Goal: Information Seeking & Learning: Learn about a topic

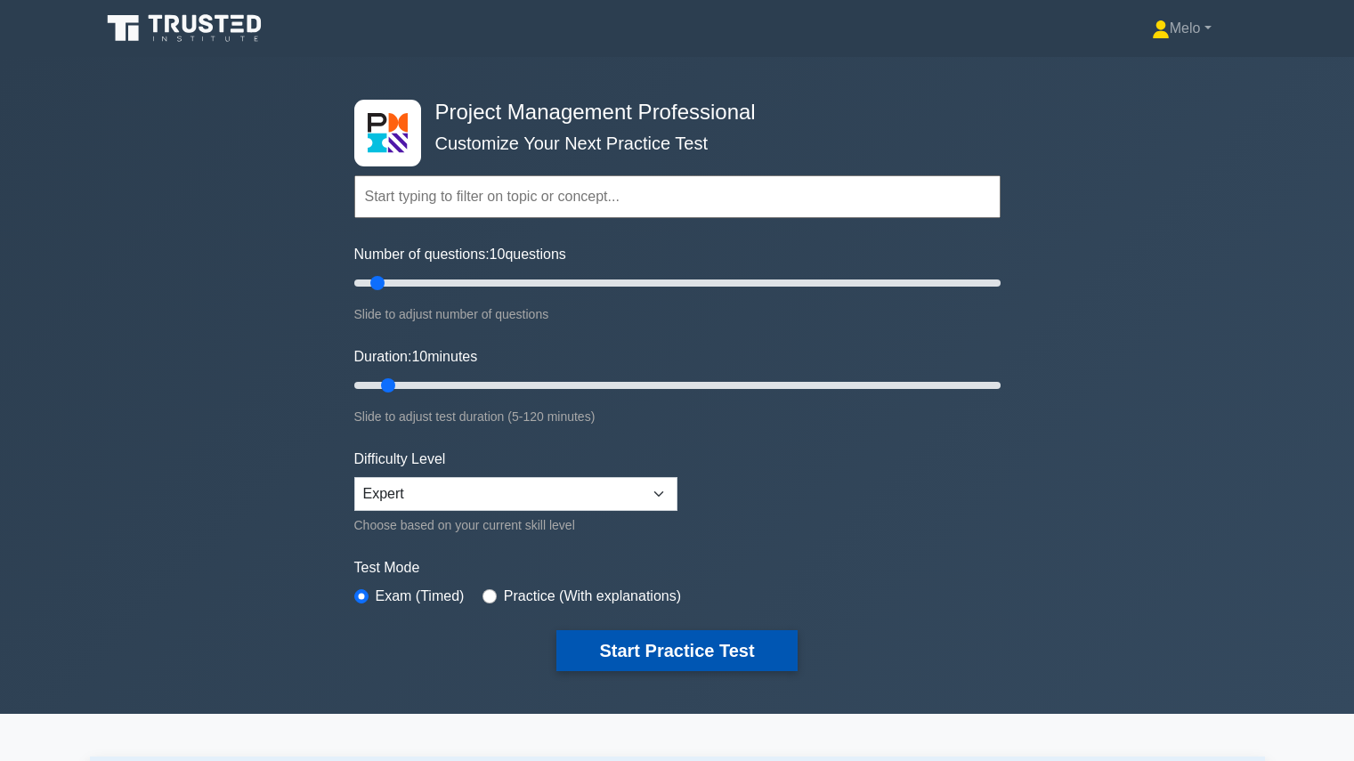
click at [711, 653] on button "Start Practice Test" at bounding box center [676, 650] width 240 height 41
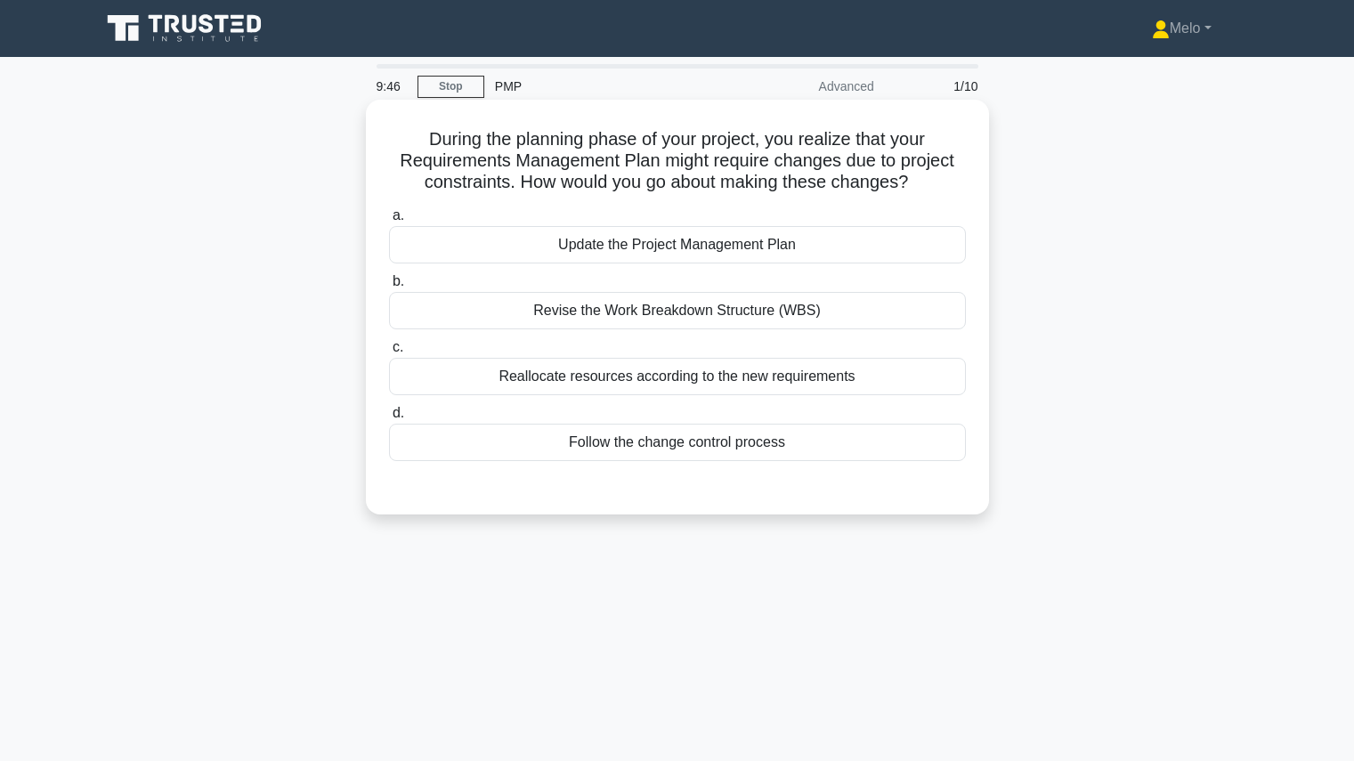
click at [764, 442] on div "Follow the change control process" at bounding box center [677, 442] width 577 height 37
click at [389, 419] on input "d. Follow the change control process" at bounding box center [389, 414] width 0 height 12
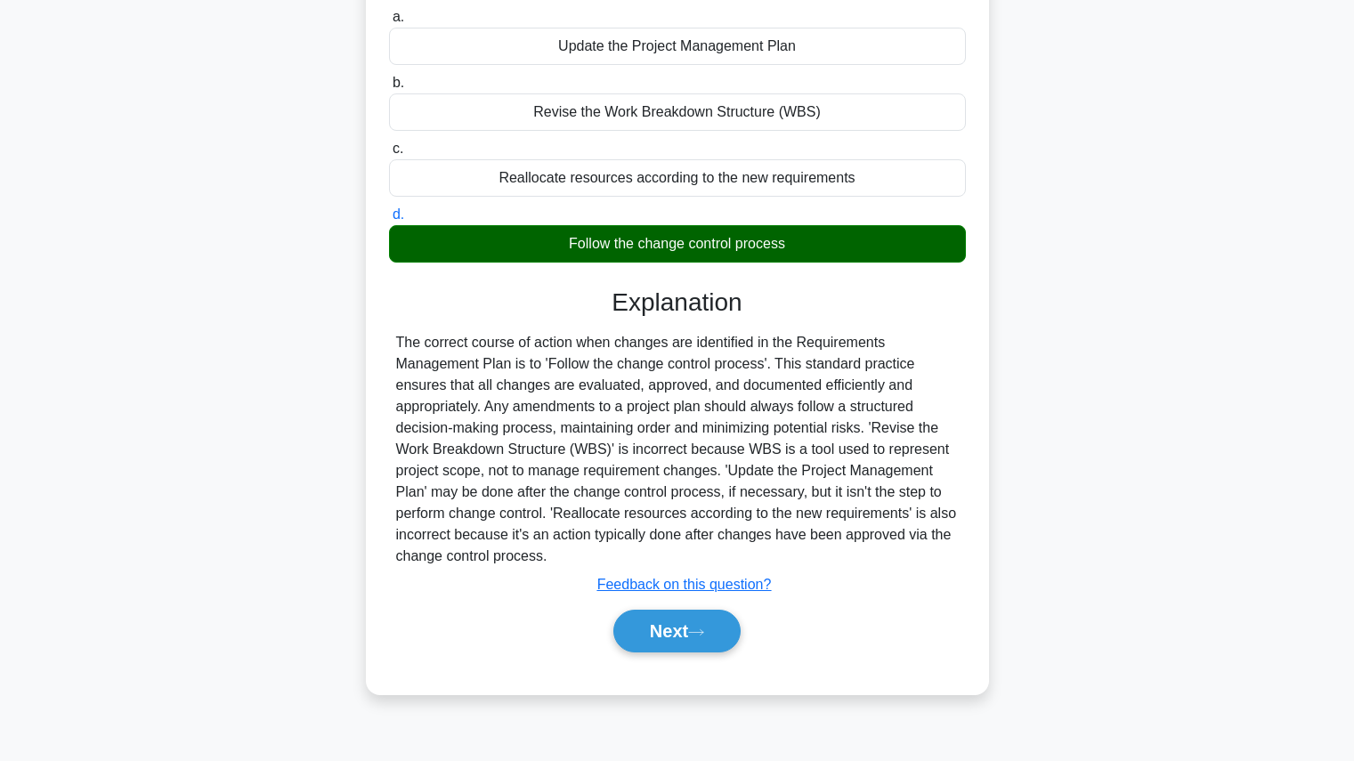
scroll to position [200, 0]
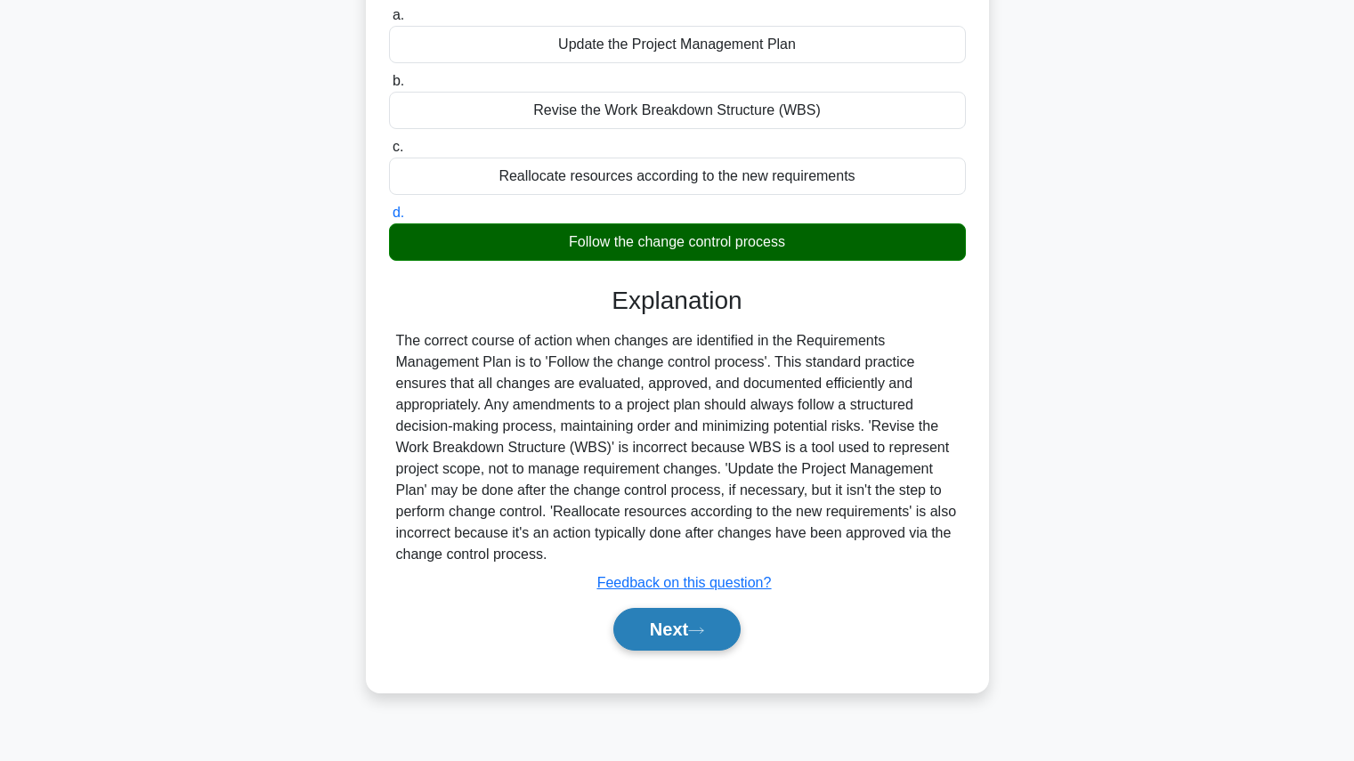
click at [684, 624] on button "Next" at bounding box center [676, 629] width 127 height 43
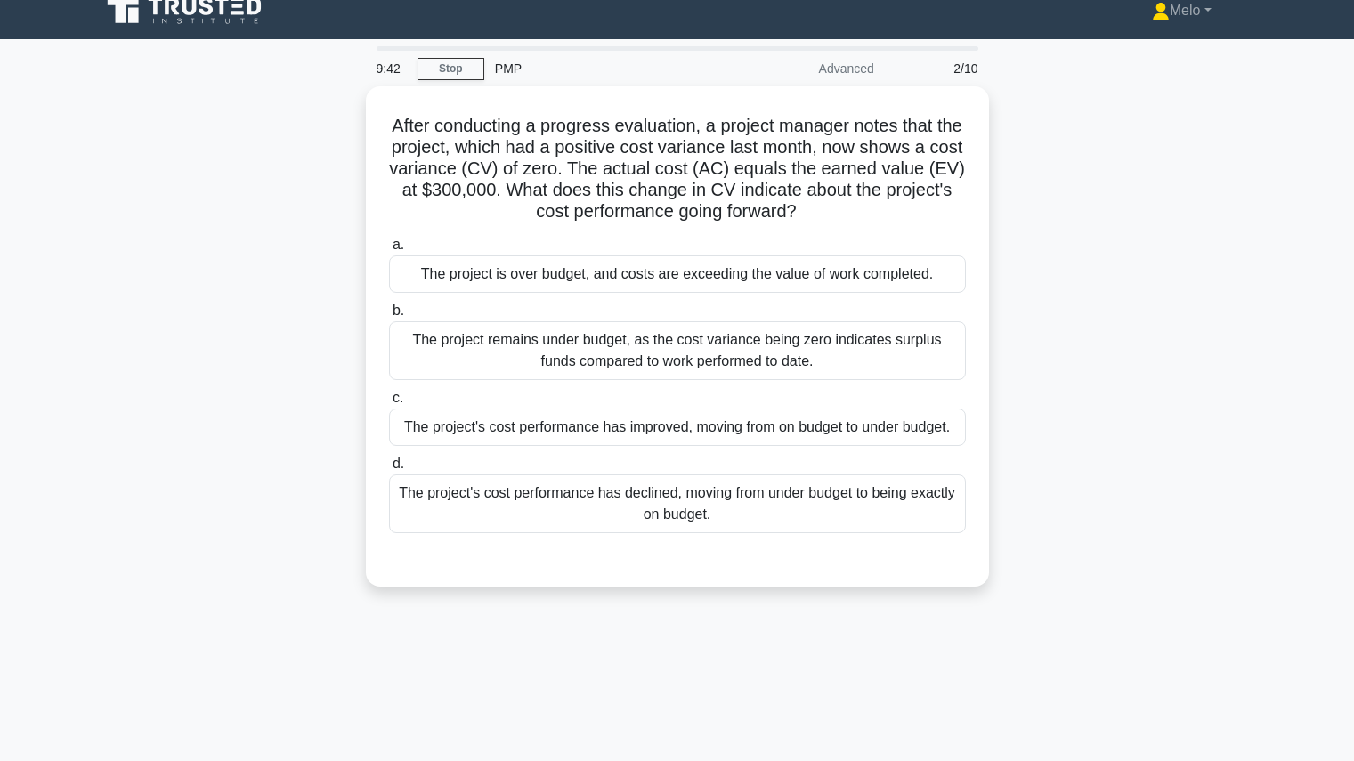
scroll to position [0, 0]
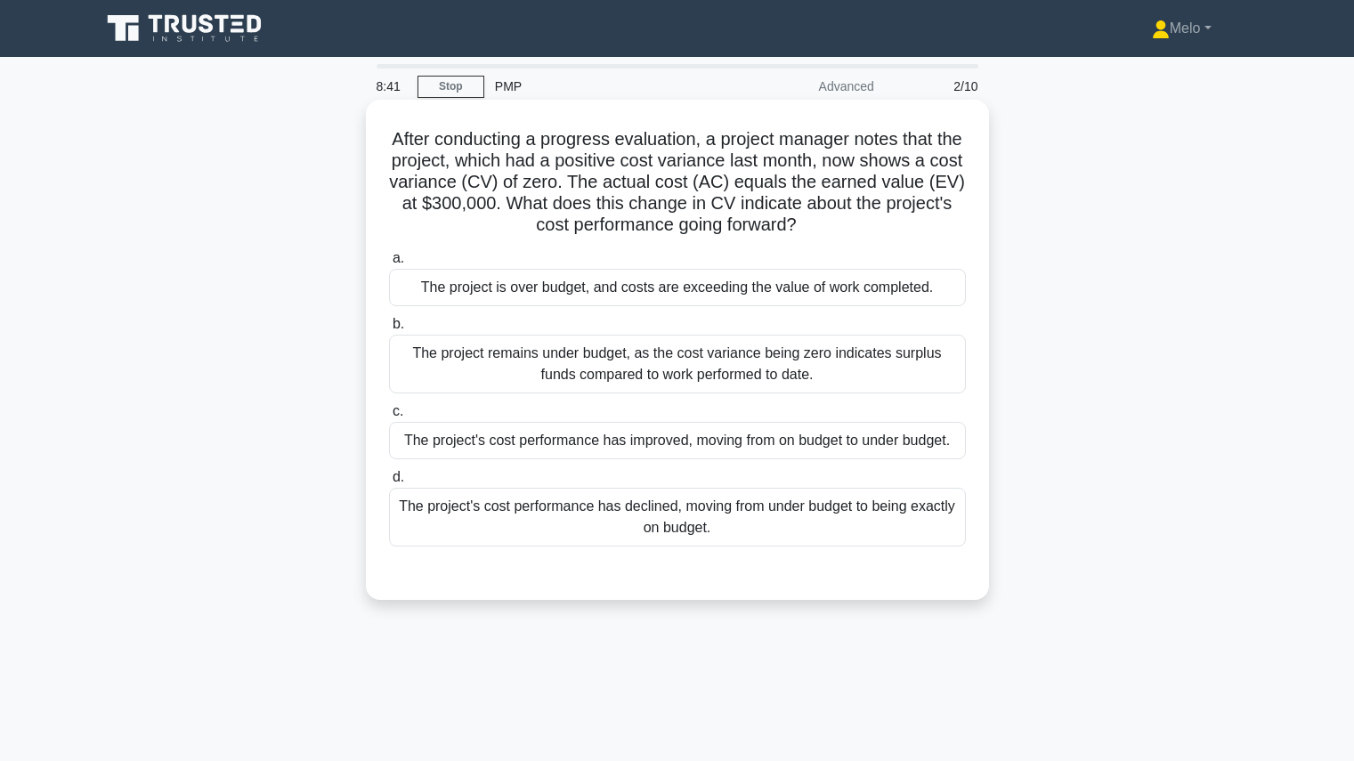
click at [724, 518] on div "The project's cost performance has declined, moving from under budget to being …" at bounding box center [677, 517] width 577 height 59
click at [389, 483] on input "d. The project's cost performance has declined, moving from under budget to bei…" at bounding box center [389, 478] width 0 height 12
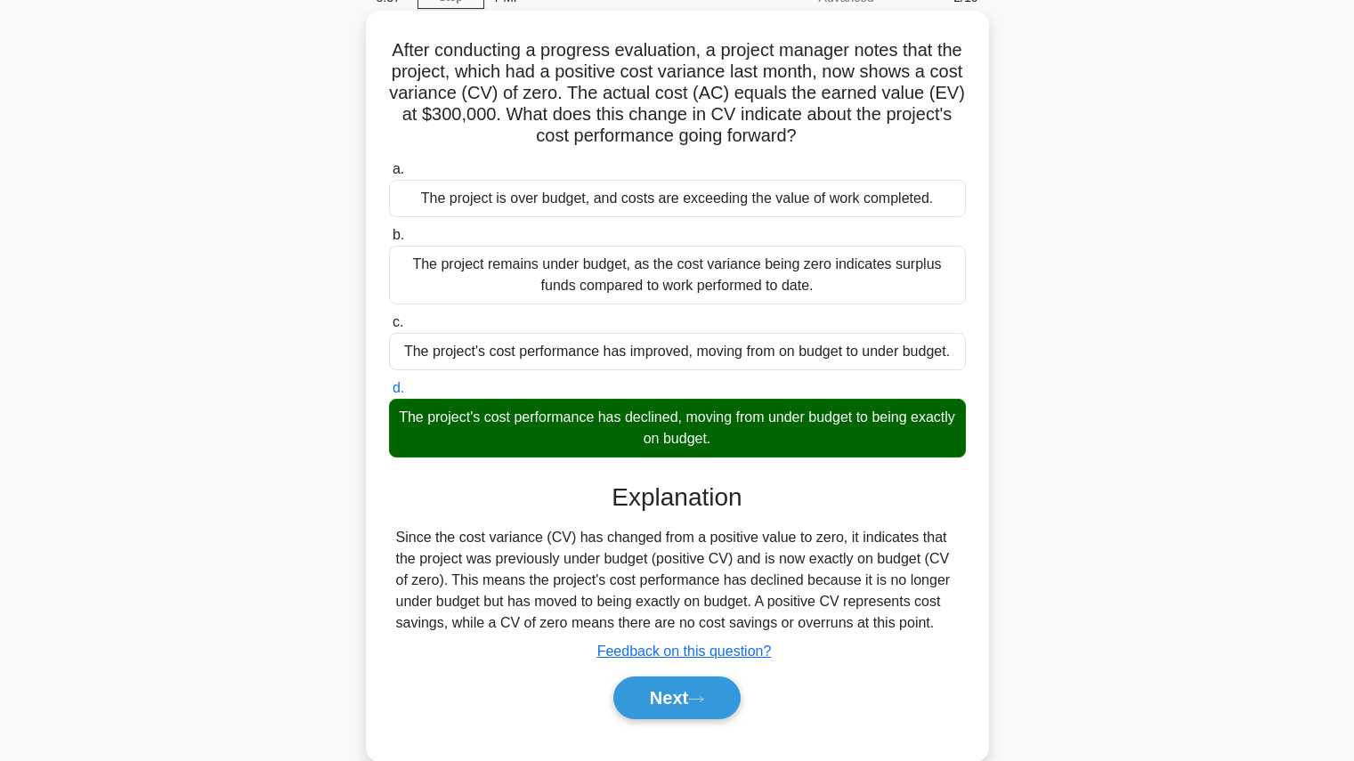
scroll to position [178, 0]
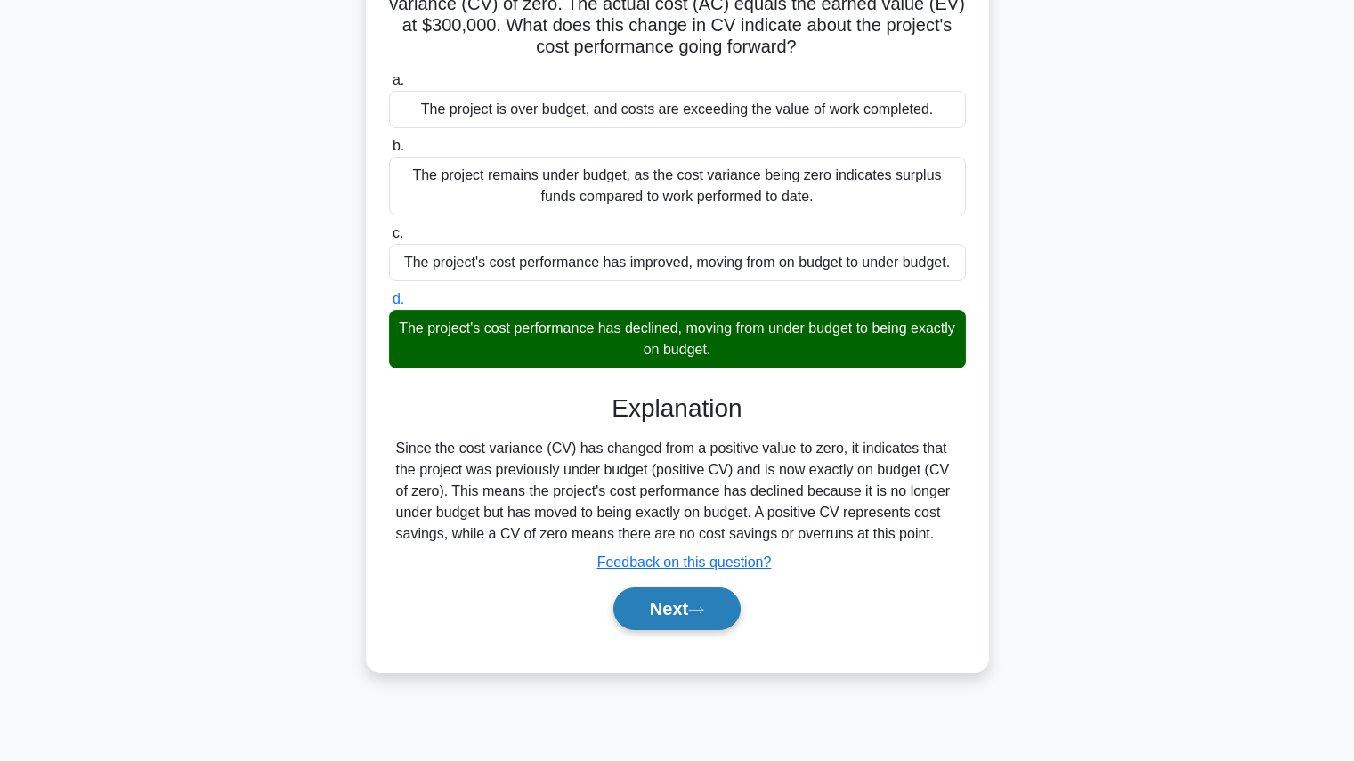
click at [701, 604] on button "Next" at bounding box center [676, 609] width 127 height 43
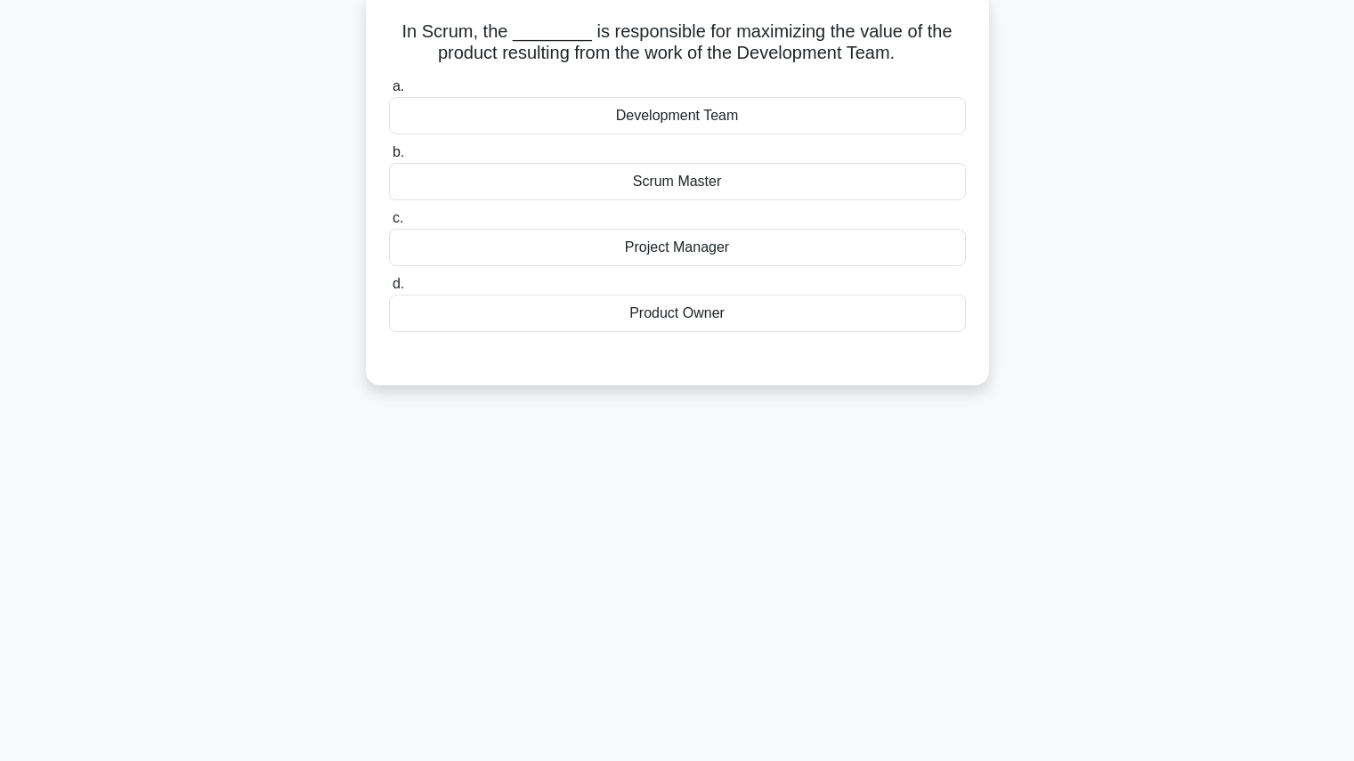
scroll to position [0, 0]
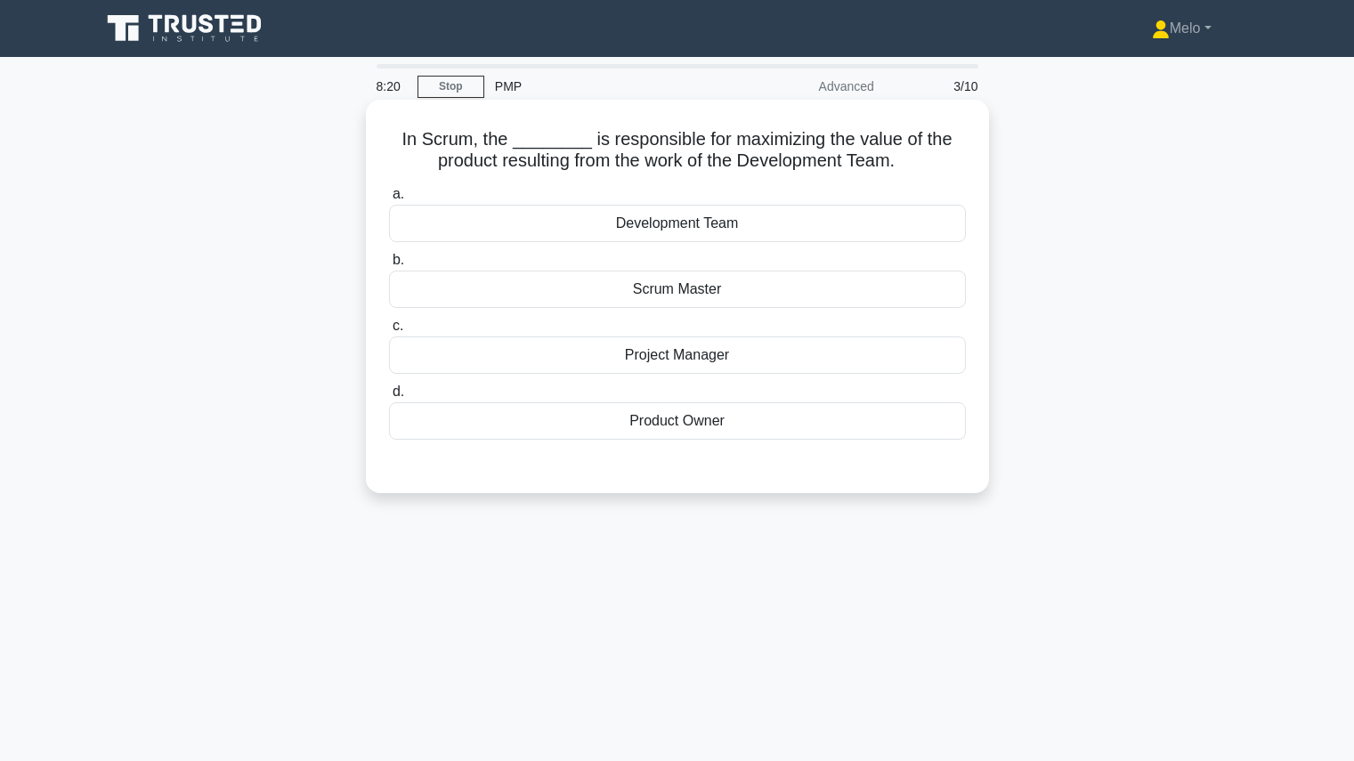
click at [714, 429] on div "Product Owner" at bounding box center [677, 420] width 577 height 37
click at [389, 398] on input "d. Product Owner" at bounding box center [389, 392] width 0 height 12
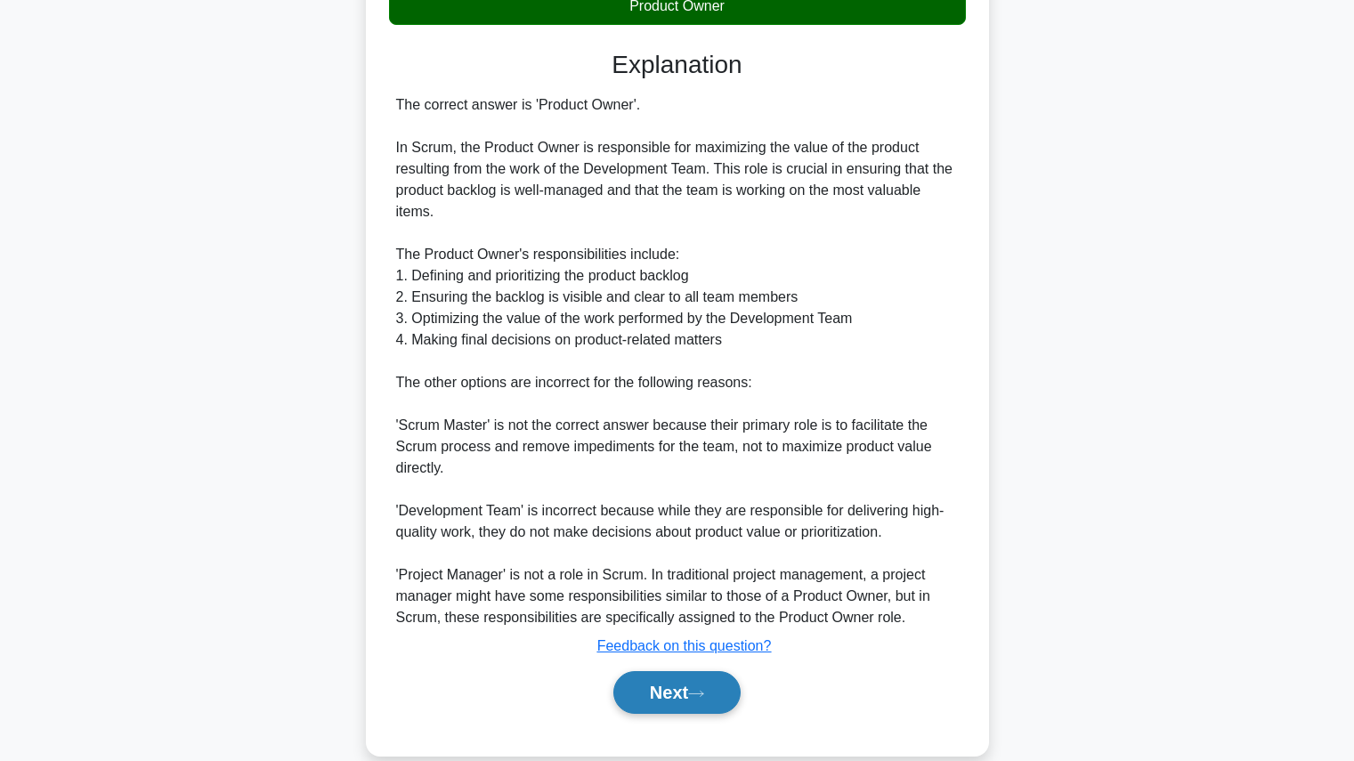
scroll to position [444, 0]
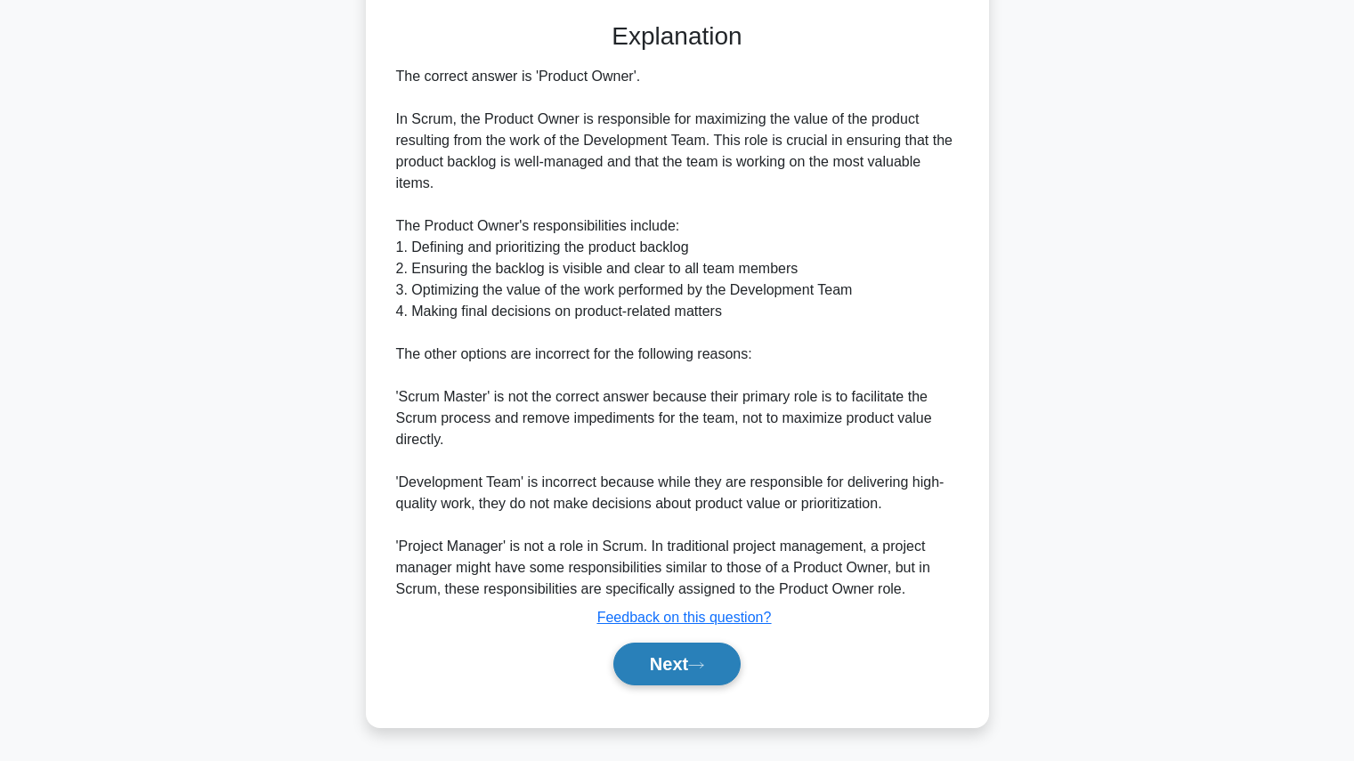
click at [685, 676] on button "Next" at bounding box center [676, 664] width 127 height 43
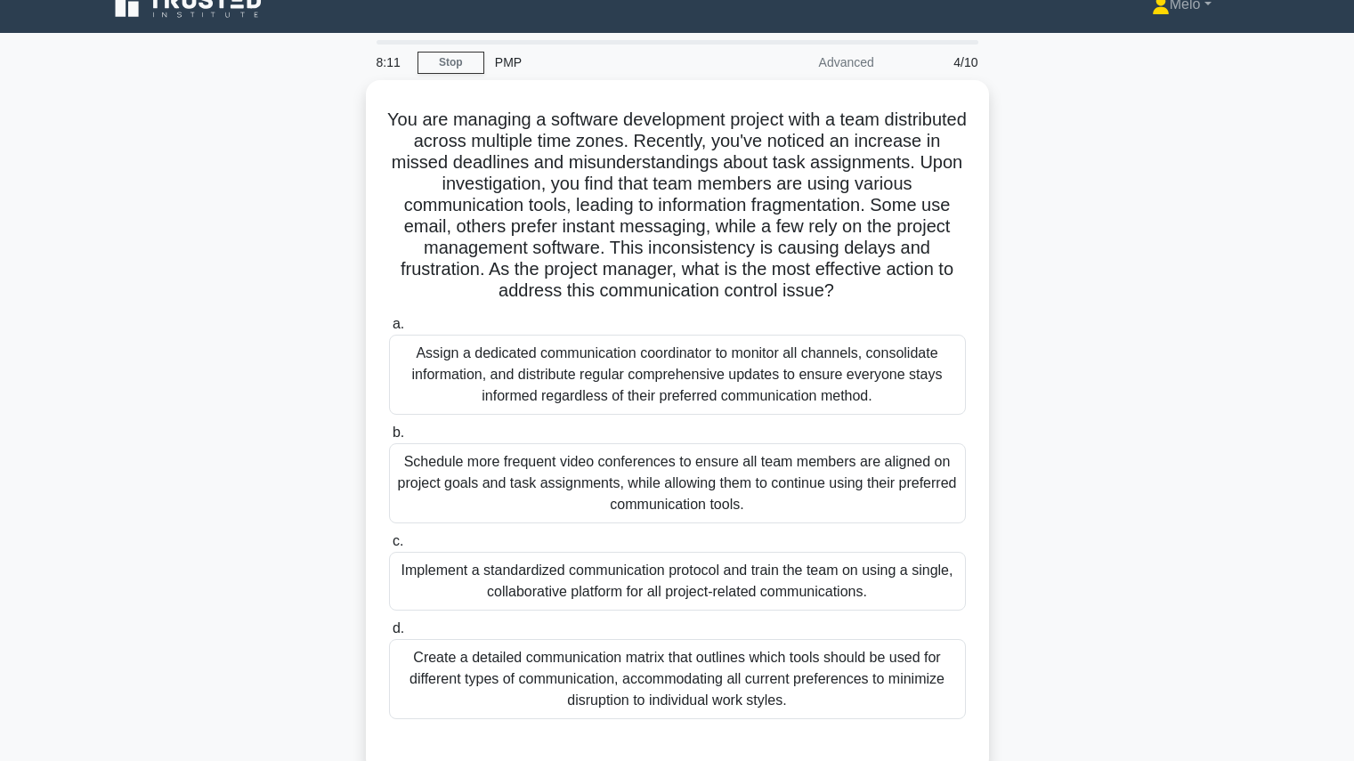
scroll to position [22, 0]
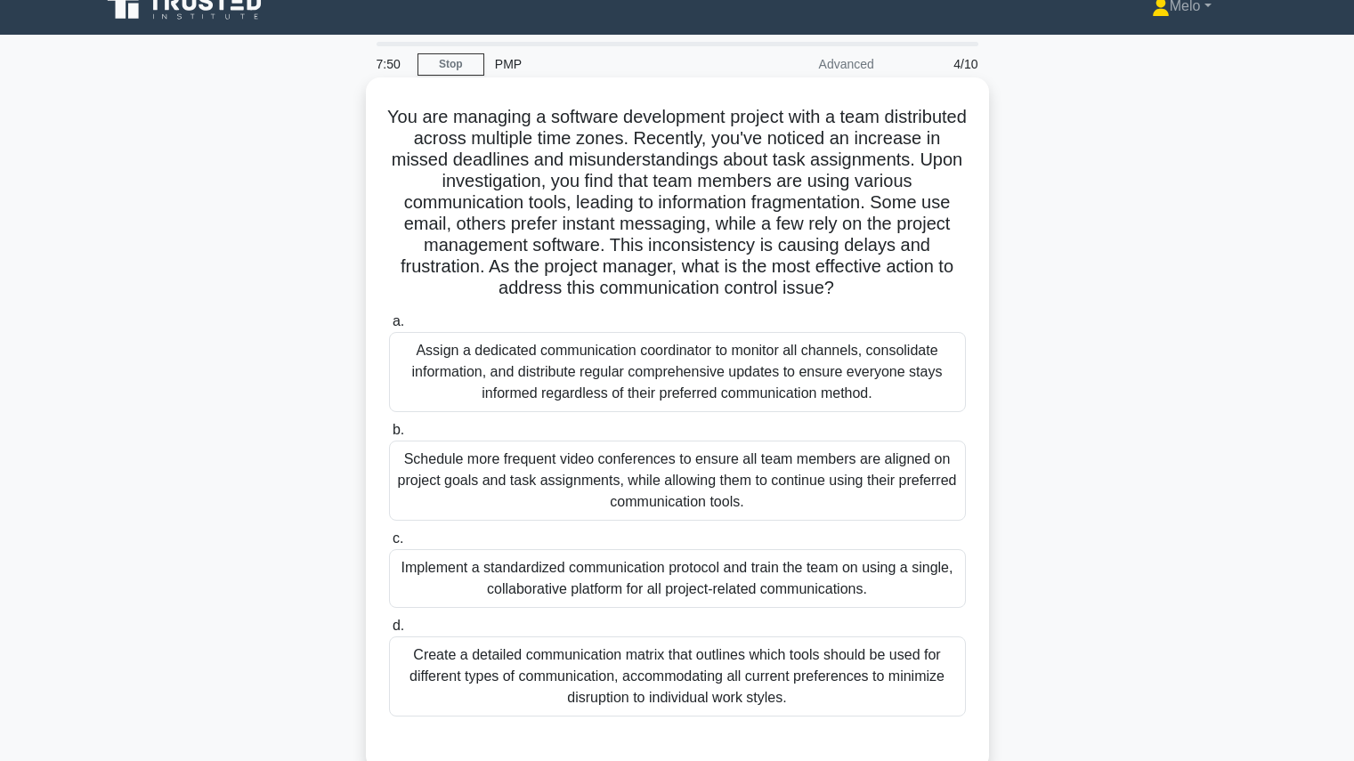
click at [942, 678] on div "Create a detailed communication matrix that outlines which tools should be used…" at bounding box center [677, 676] width 577 height 80
click at [389, 632] on input "d. Create a detailed communication matrix that outlines which tools should be u…" at bounding box center [389, 626] width 0 height 12
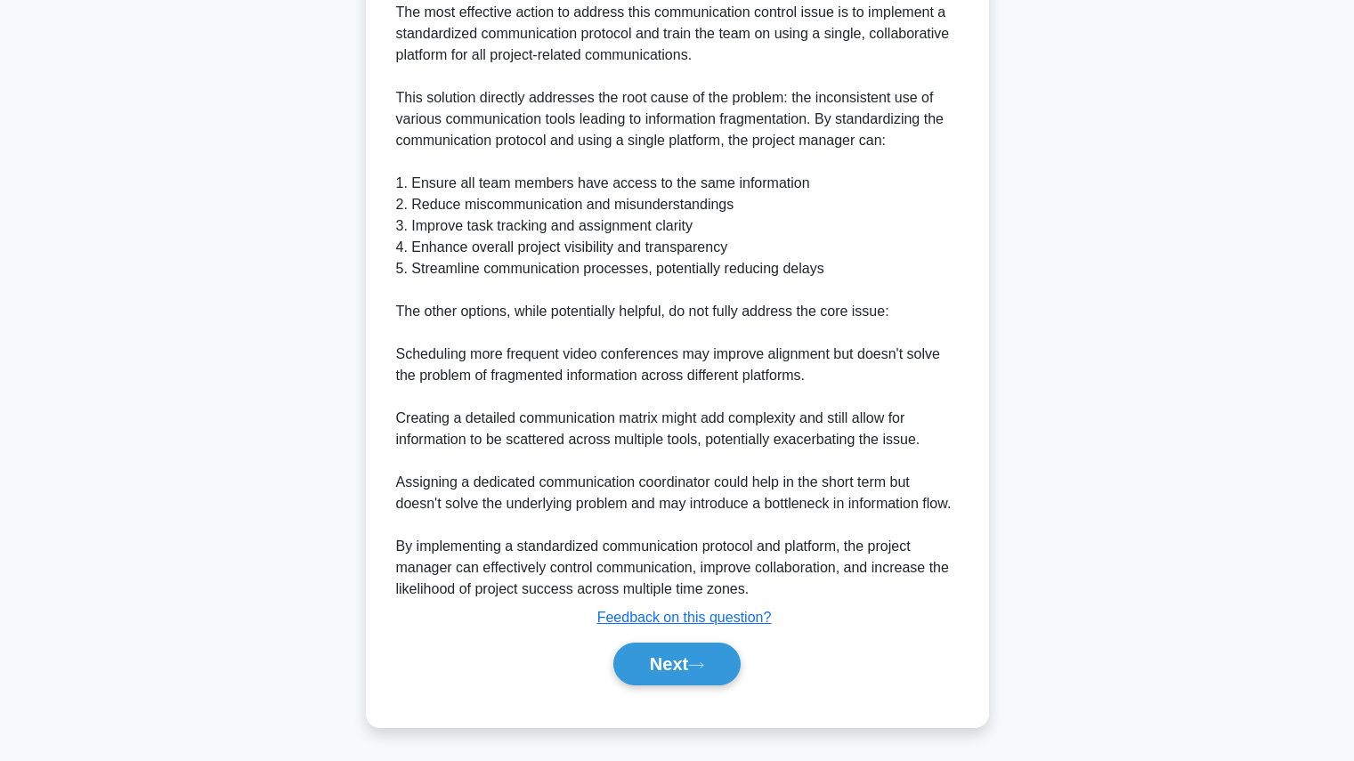
scroll to position [831, 0]
click at [686, 687] on div "Next" at bounding box center [677, 664] width 577 height 57
click at [693, 677] on button "Next" at bounding box center [676, 664] width 127 height 43
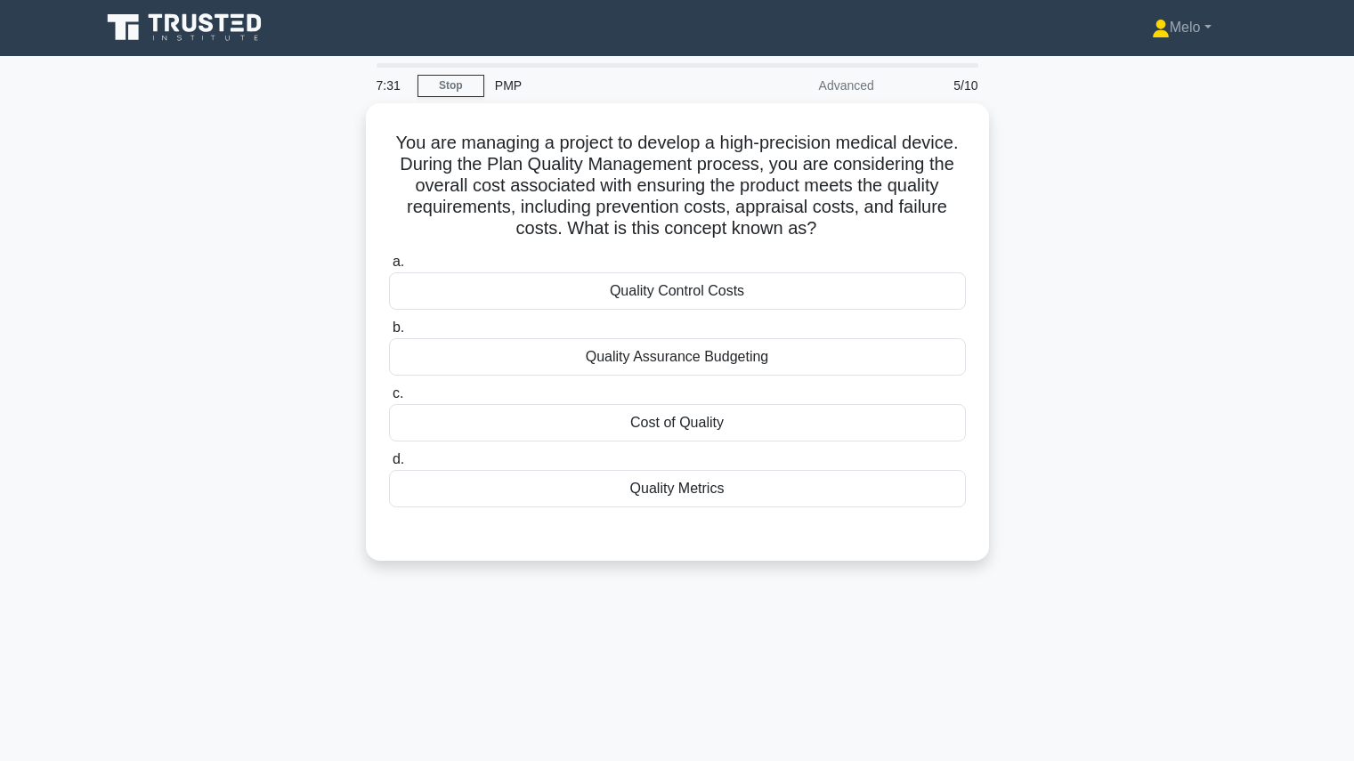
scroll to position [0, 0]
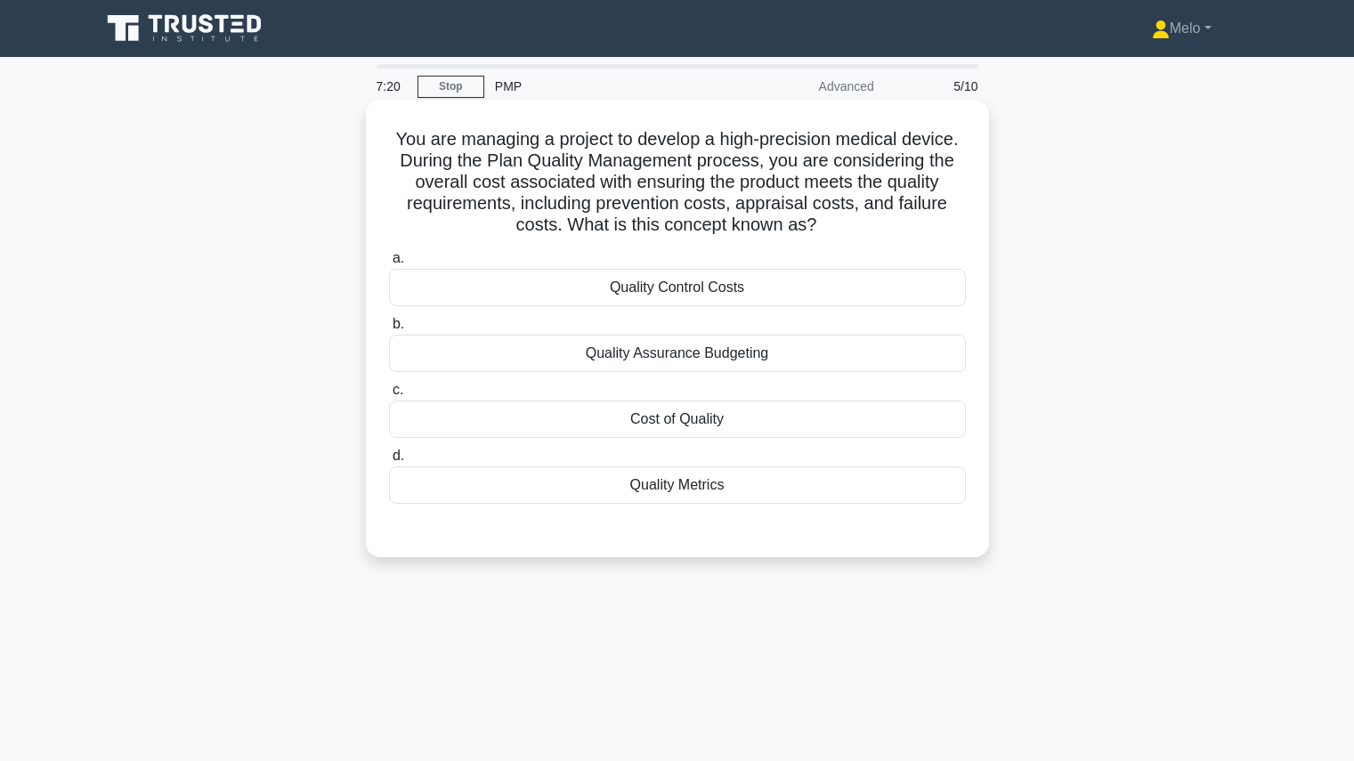
click at [822, 428] on div "Cost of Quality" at bounding box center [677, 419] width 577 height 37
click at [389, 396] on input "c. Cost of Quality" at bounding box center [389, 391] width 0 height 12
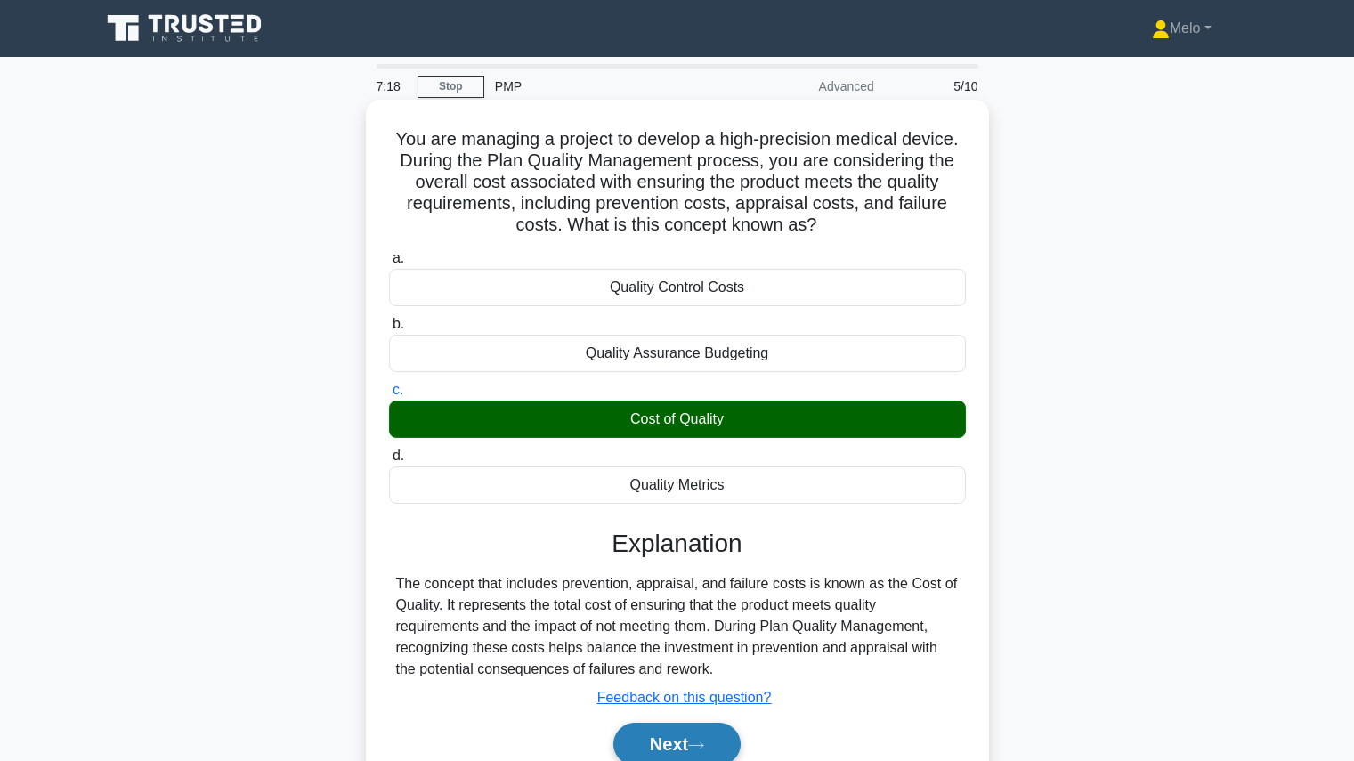
click at [713, 740] on button "Next" at bounding box center [676, 744] width 127 height 43
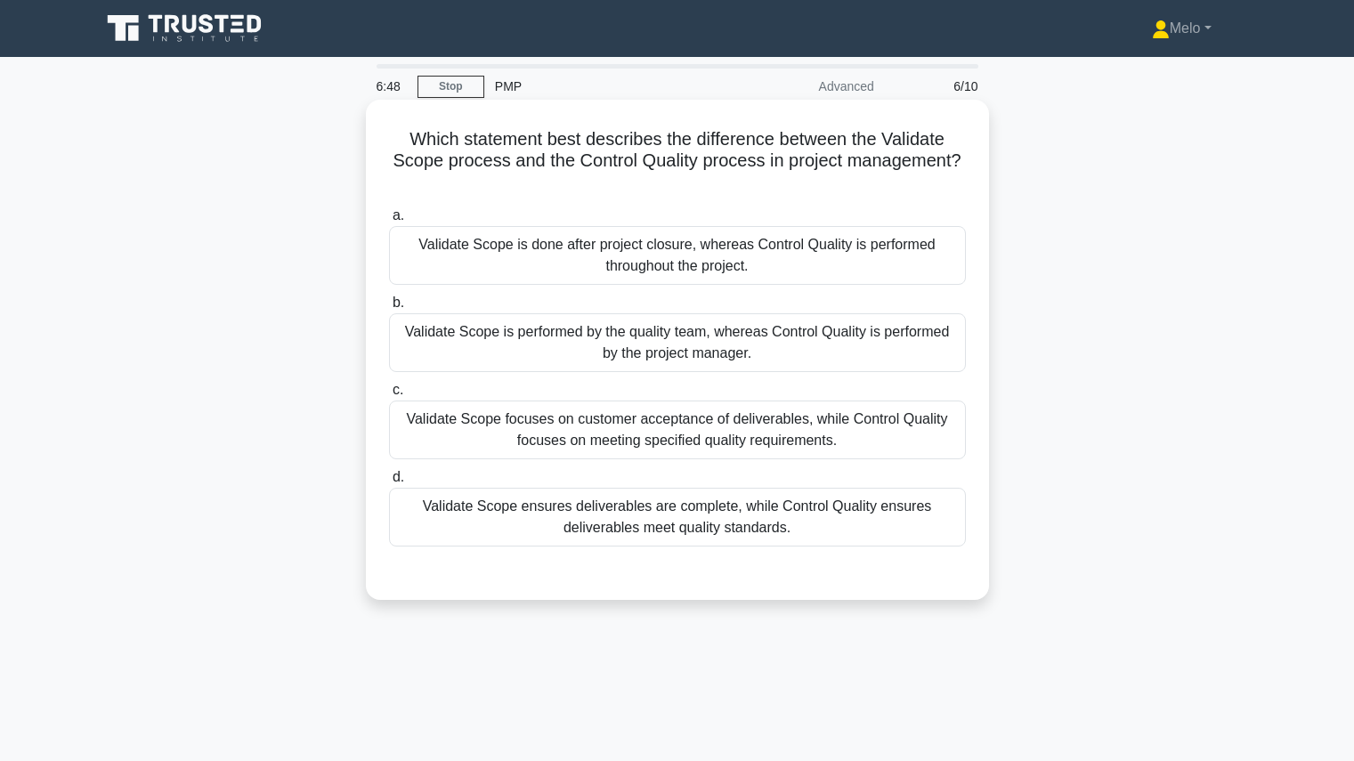
click at [881, 466] on div "a. Validate Scope is done after project closure, whereas Control Quality is per…" at bounding box center [677, 375] width 598 height 349
click at [884, 436] on div "Validate Scope focuses on customer acceptance of deliverables, while Control Qu…" at bounding box center [677, 430] width 577 height 59
click at [389, 396] on input "c. Validate Scope focuses on customer acceptance of deliverables, while Control…" at bounding box center [389, 391] width 0 height 12
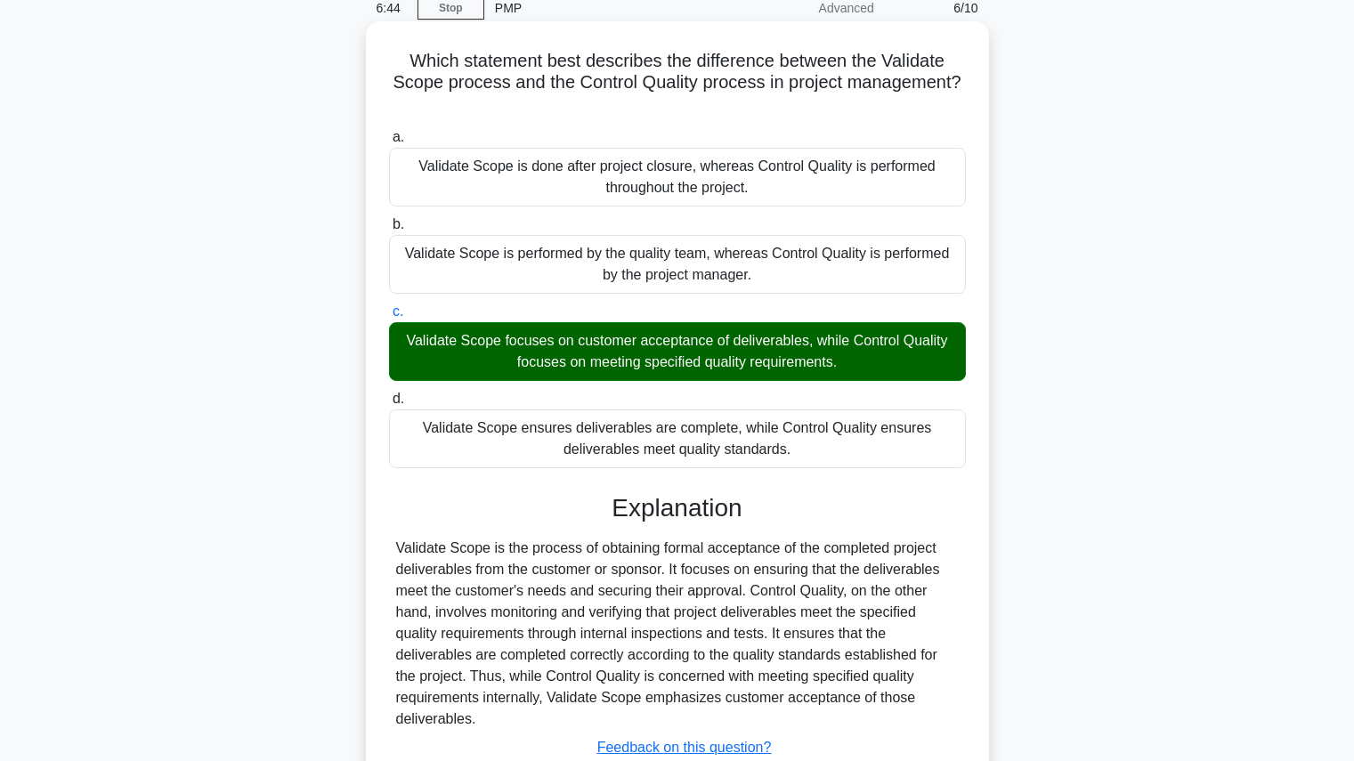
scroll to position [178, 0]
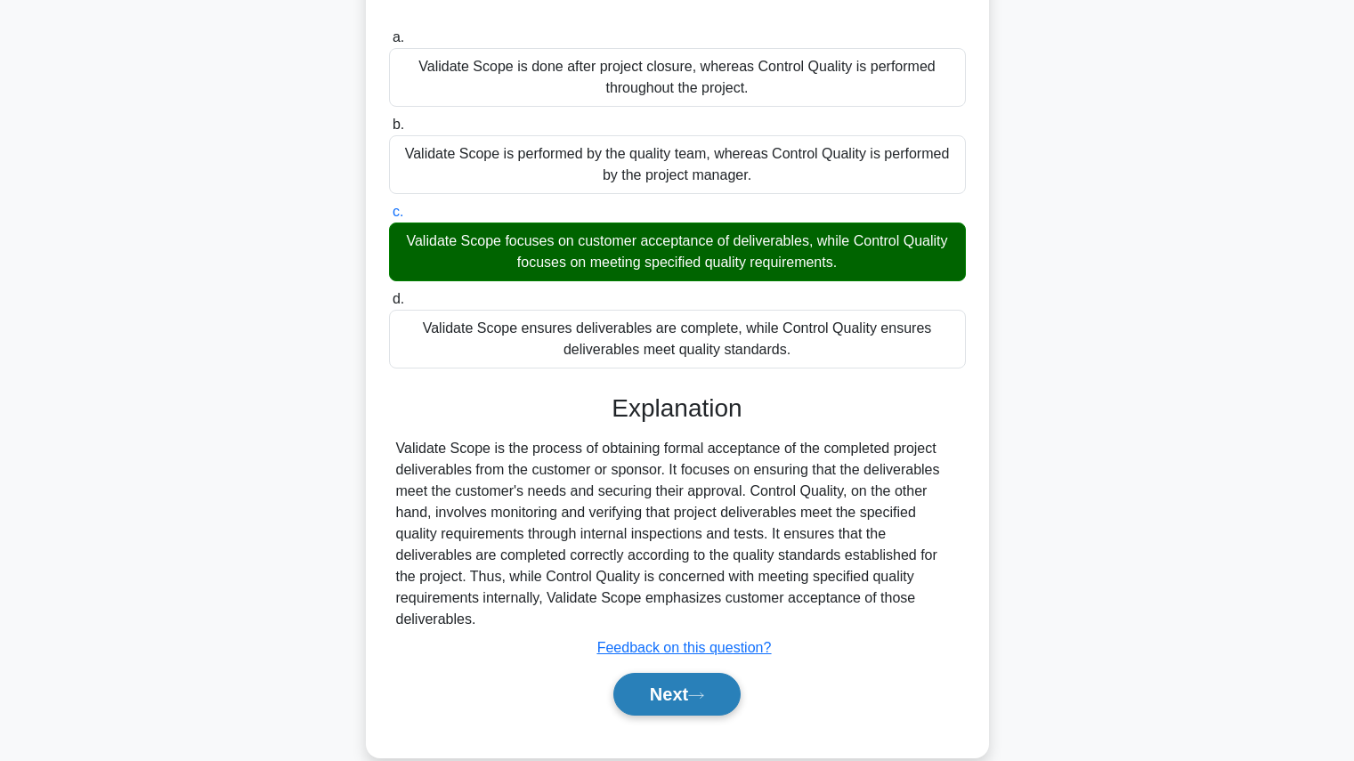
click at [727, 685] on button "Next" at bounding box center [676, 694] width 127 height 43
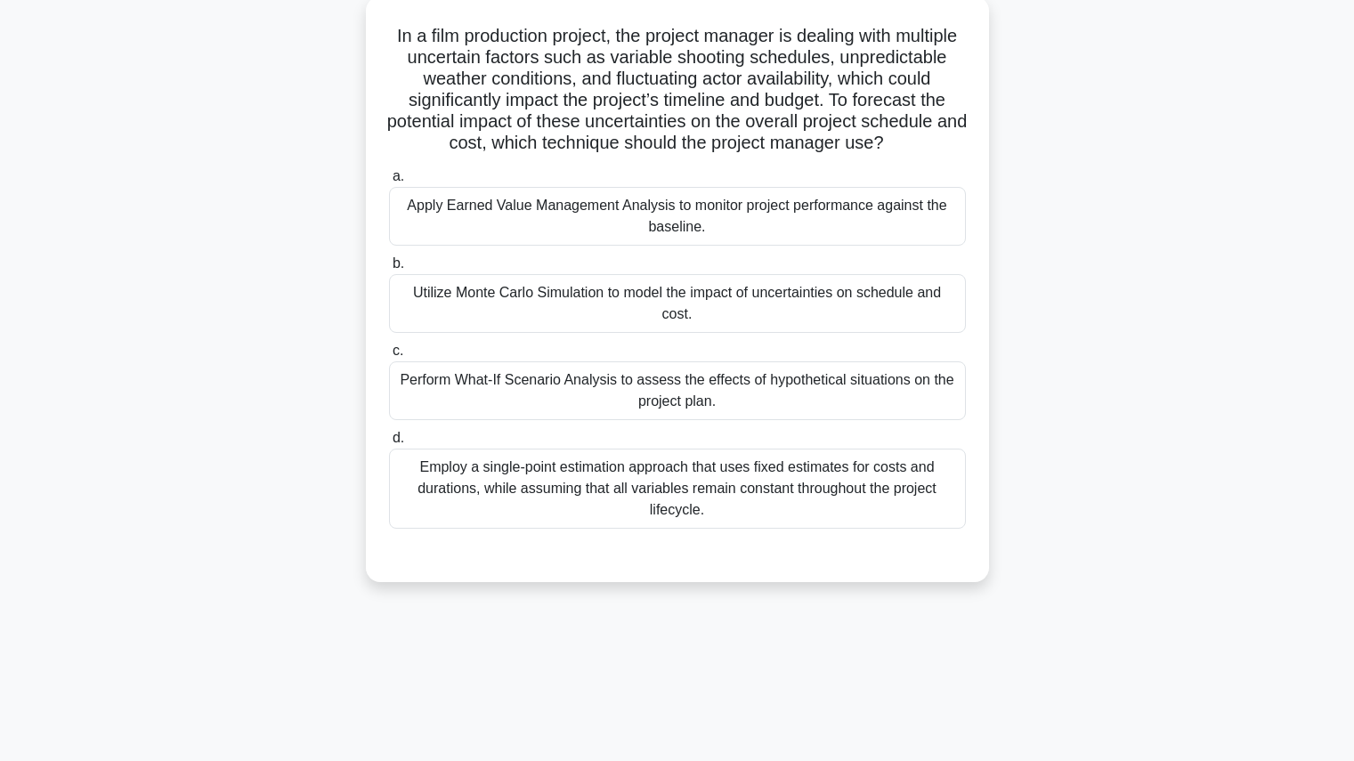
scroll to position [0, 0]
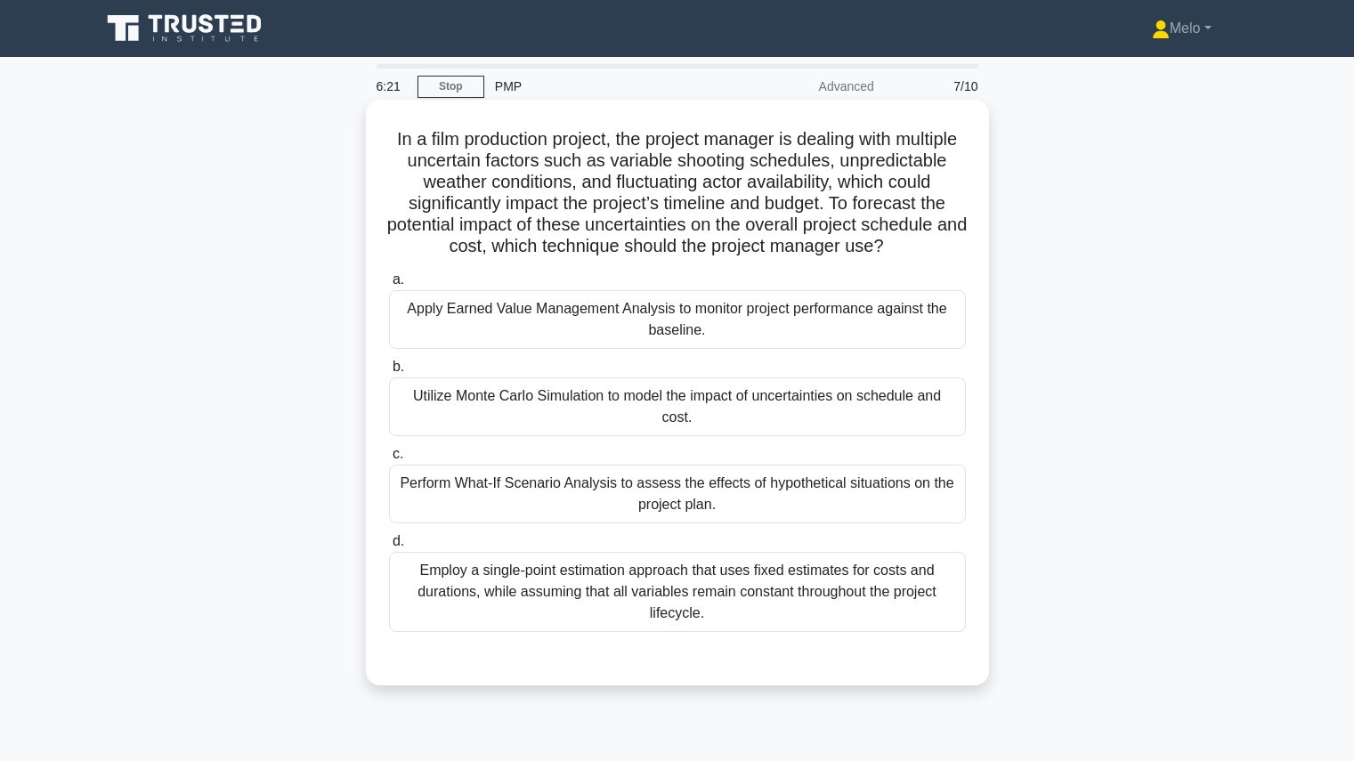
click at [893, 523] on div "Perform What-If Scenario Analysis to assess the effects of hypothetical situati…" at bounding box center [677, 494] width 577 height 59
click at [389, 460] on input "c. Perform What-If Scenario Analysis to assess the effects of hypothetical situ…" at bounding box center [389, 455] width 0 height 12
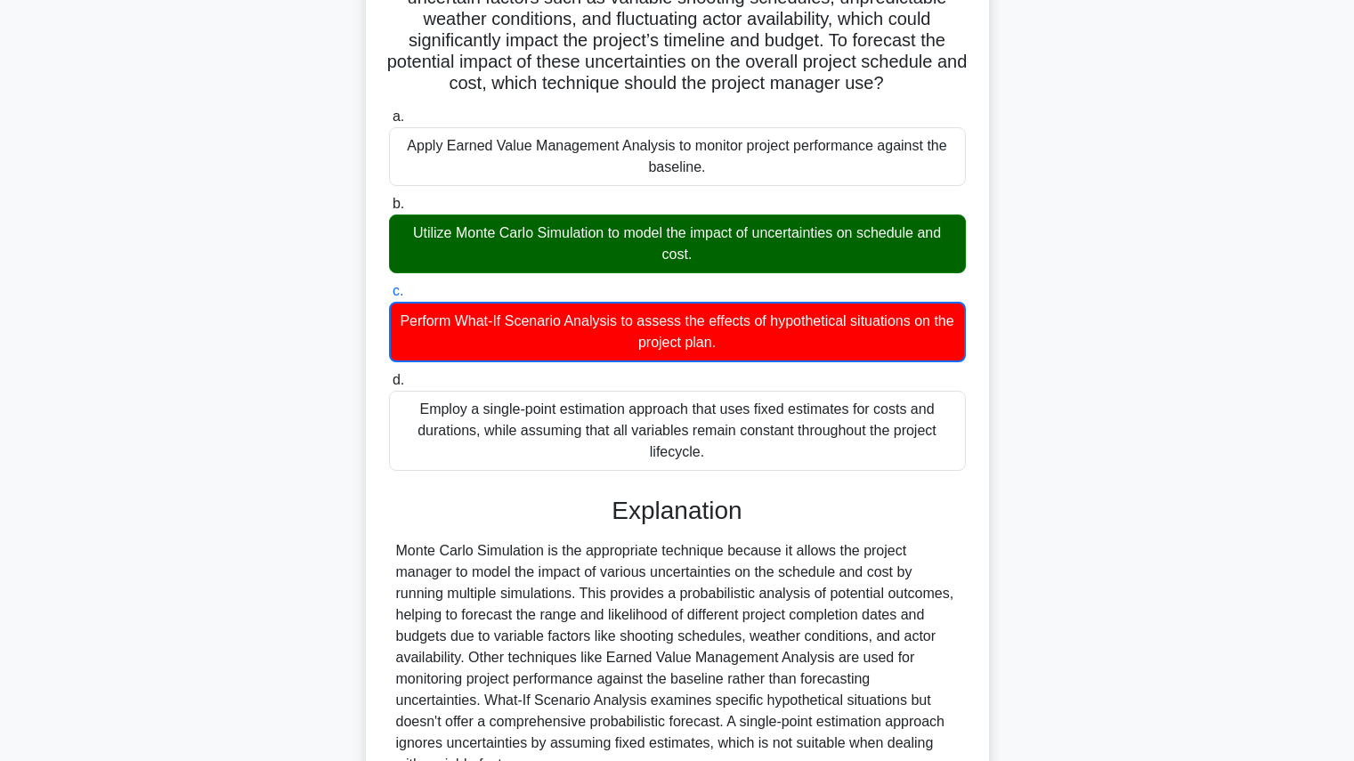
scroll to position [267, 0]
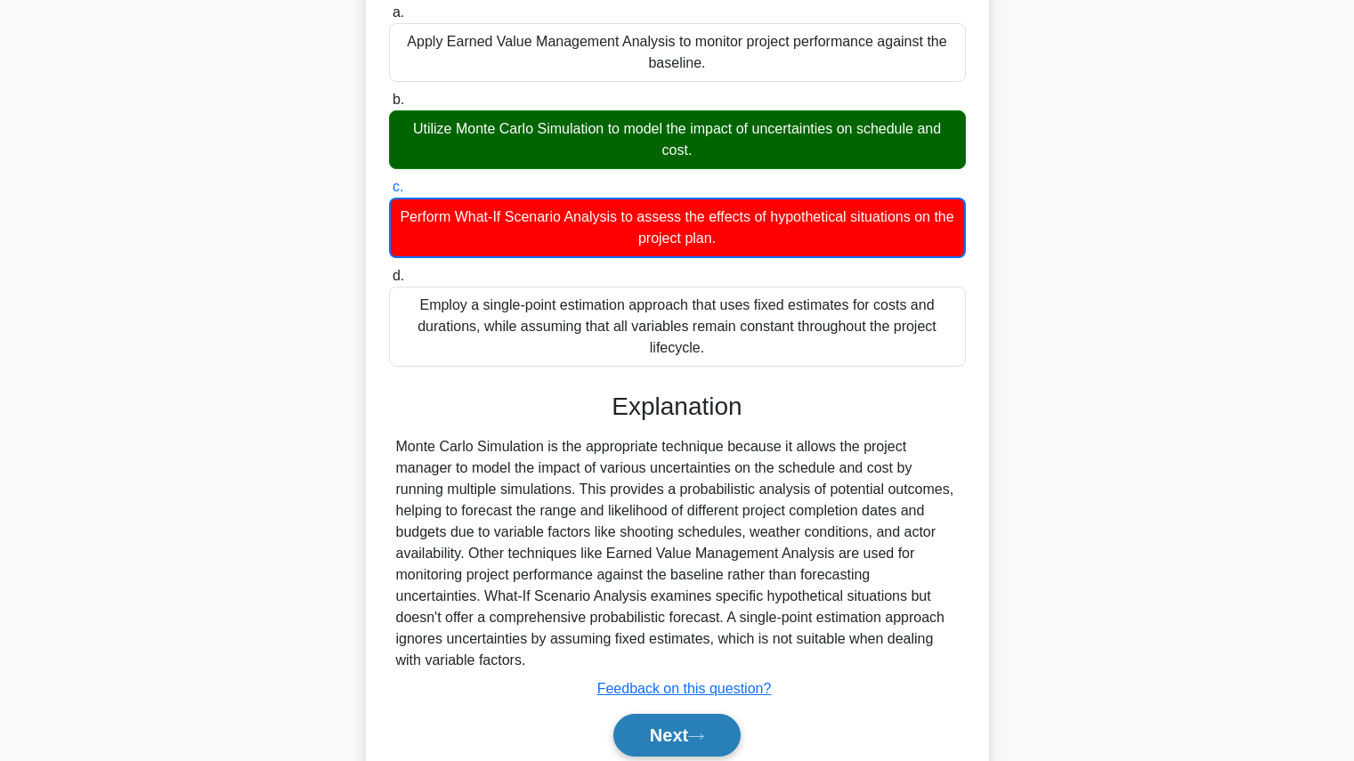
click at [701, 742] on button "Next" at bounding box center [676, 735] width 127 height 43
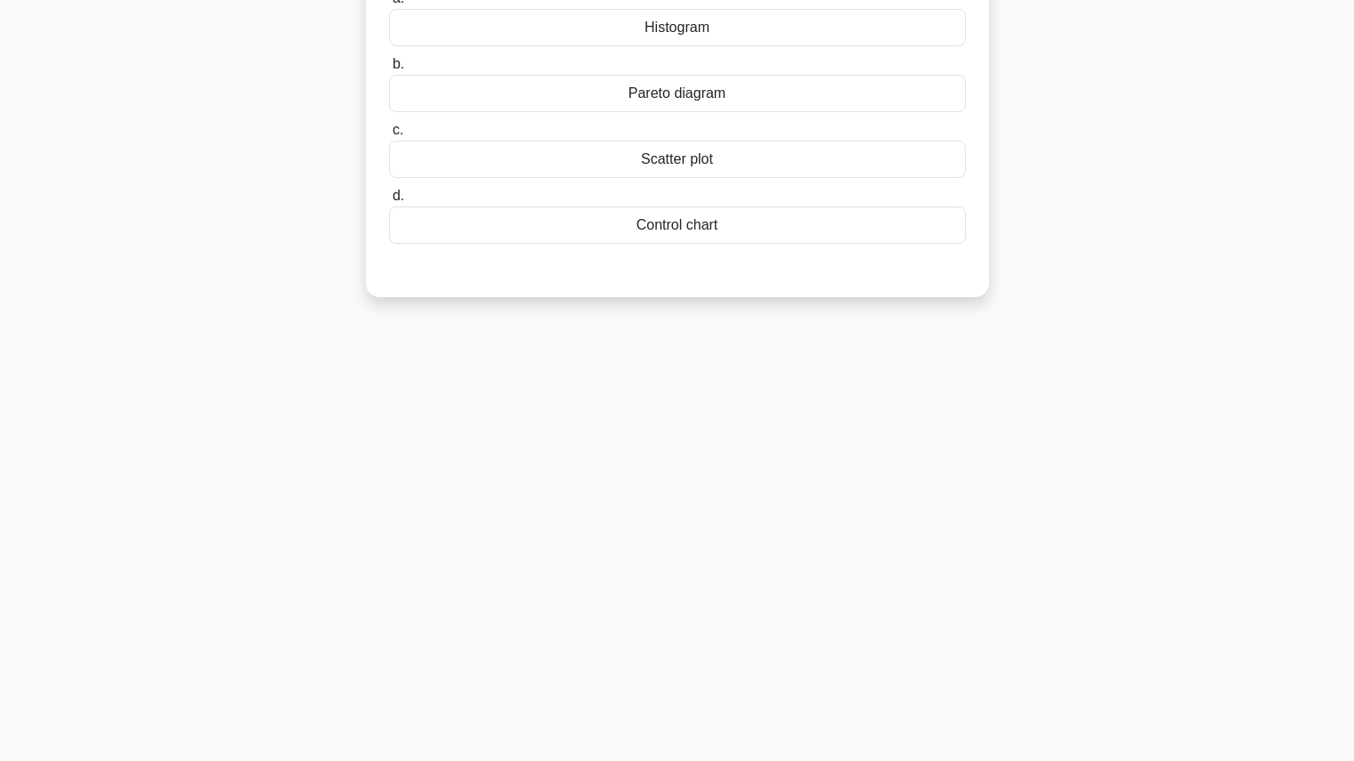
scroll to position [0, 0]
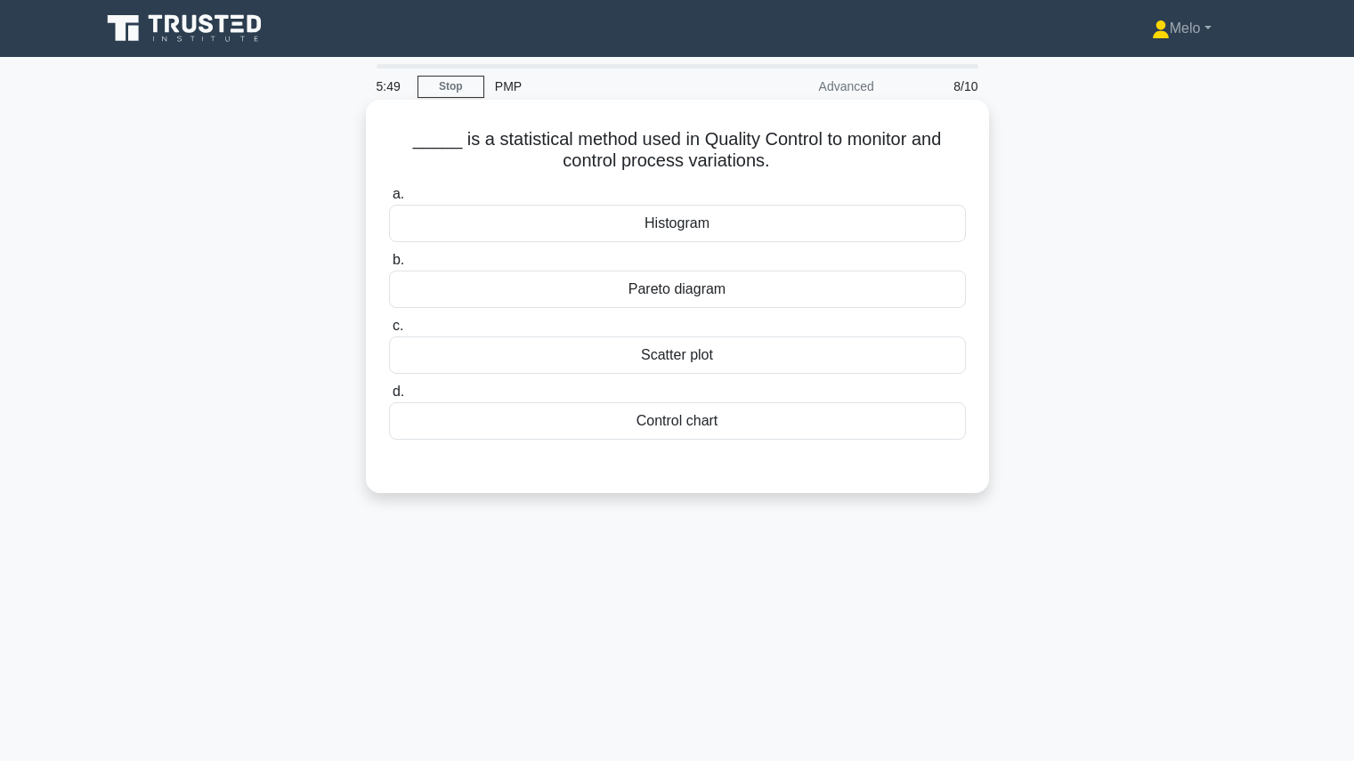
click at [820, 432] on div "Control chart" at bounding box center [677, 420] width 577 height 37
click at [389, 398] on input "d. Control chart" at bounding box center [389, 392] width 0 height 12
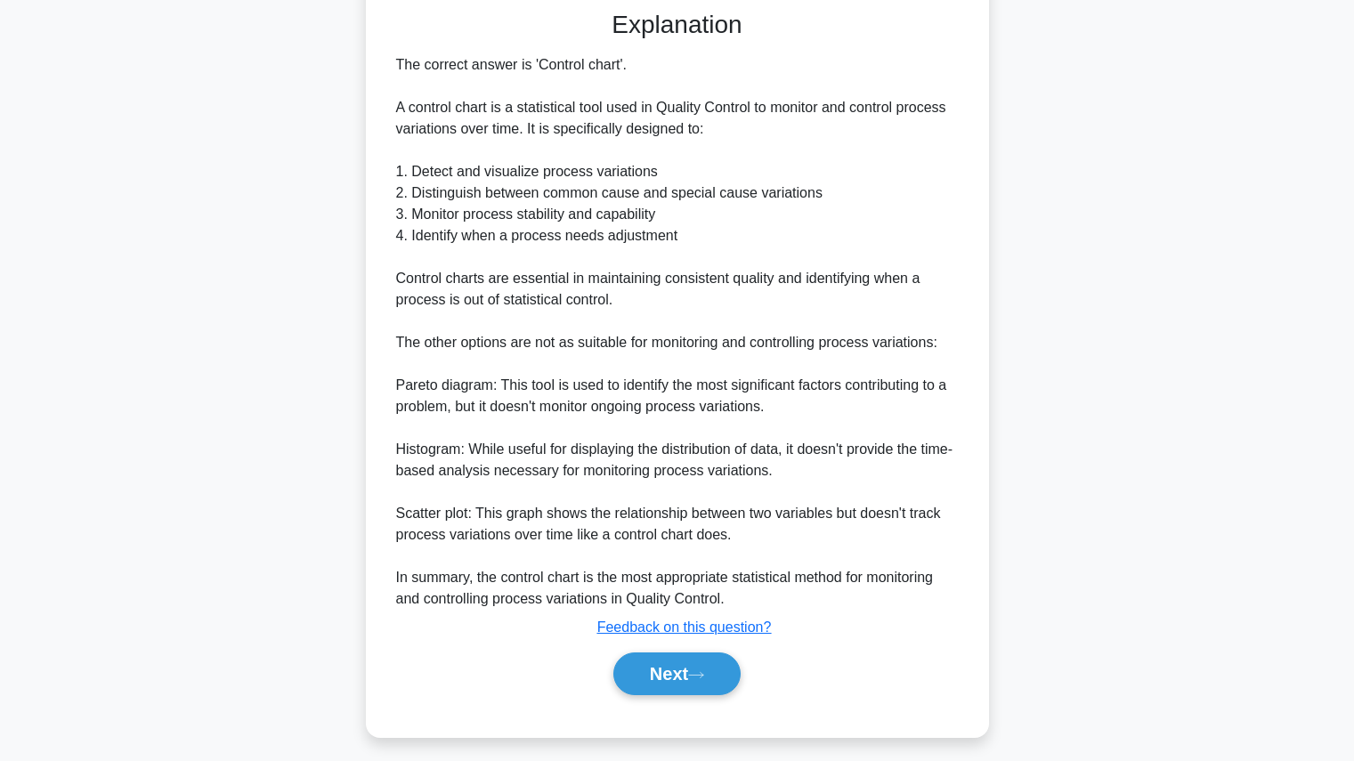
scroll to position [466, 0]
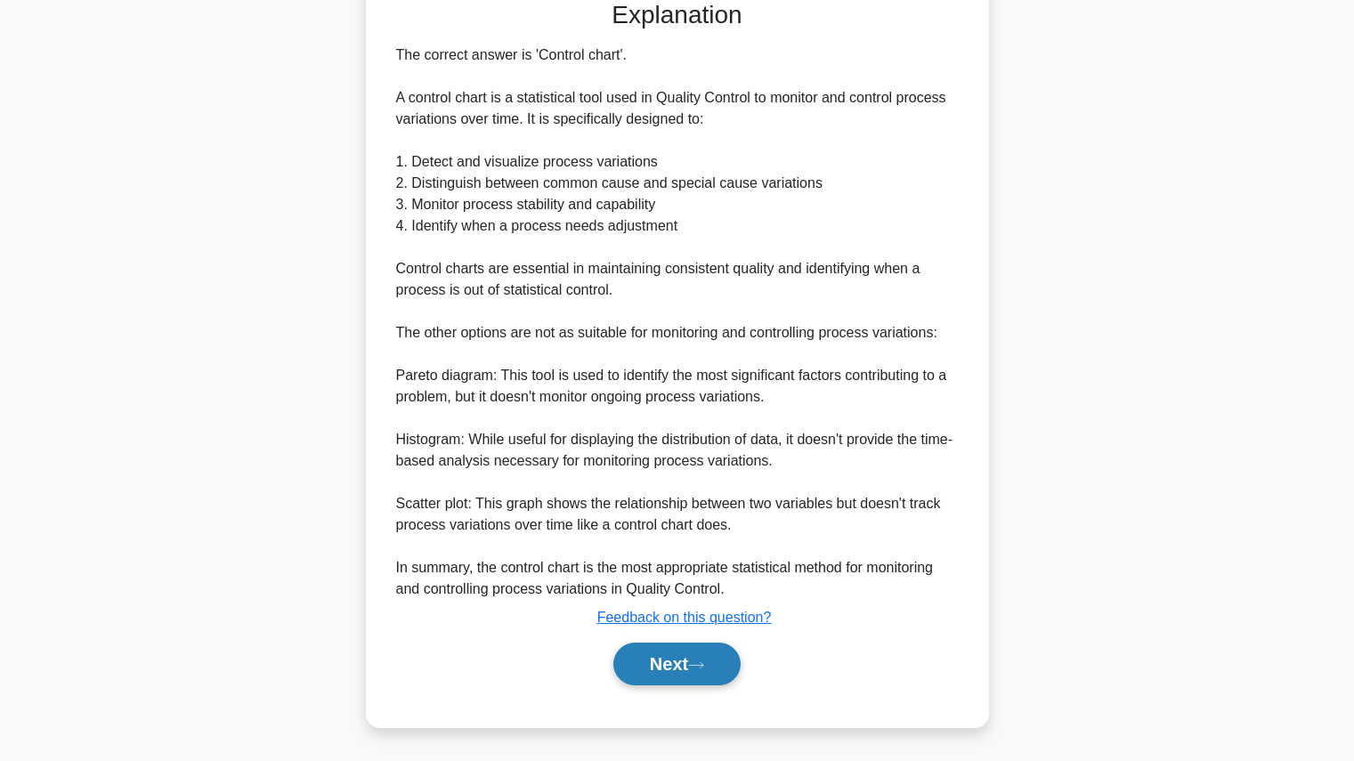
click at [666, 659] on button "Next" at bounding box center [676, 664] width 127 height 43
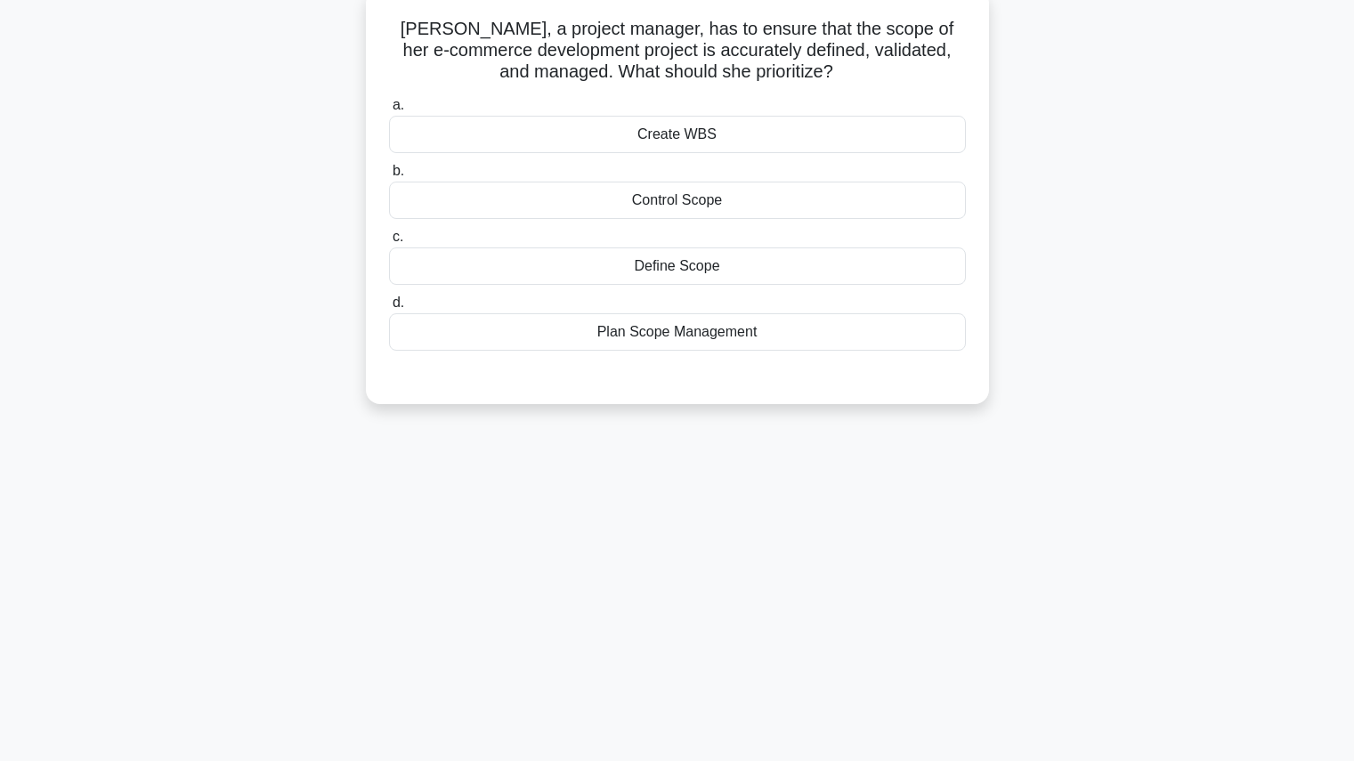
scroll to position [0, 0]
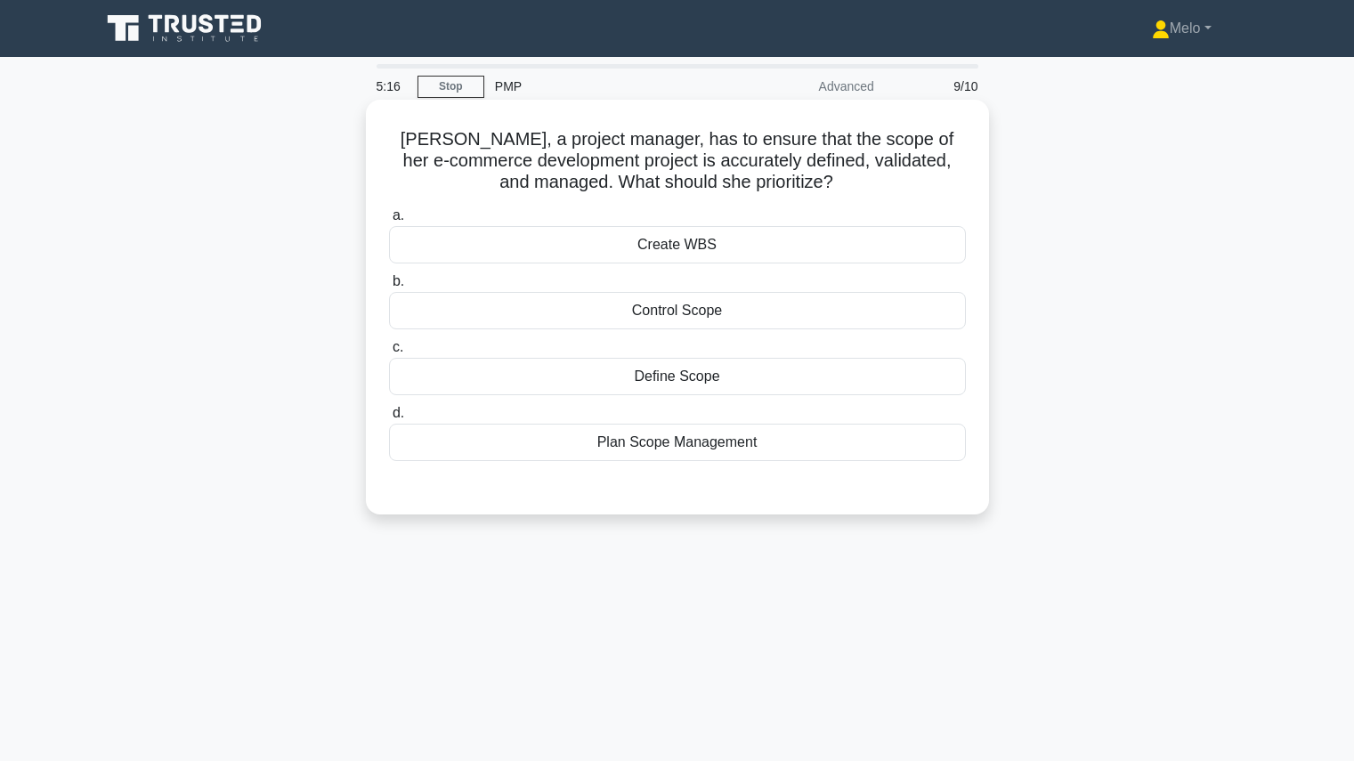
click at [831, 436] on div "Plan Scope Management" at bounding box center [677, 442] width 577 height 37
click at [389, 419] on input "d. Plan Scope Management" at bounding box center [389, 414] width 0 height 12
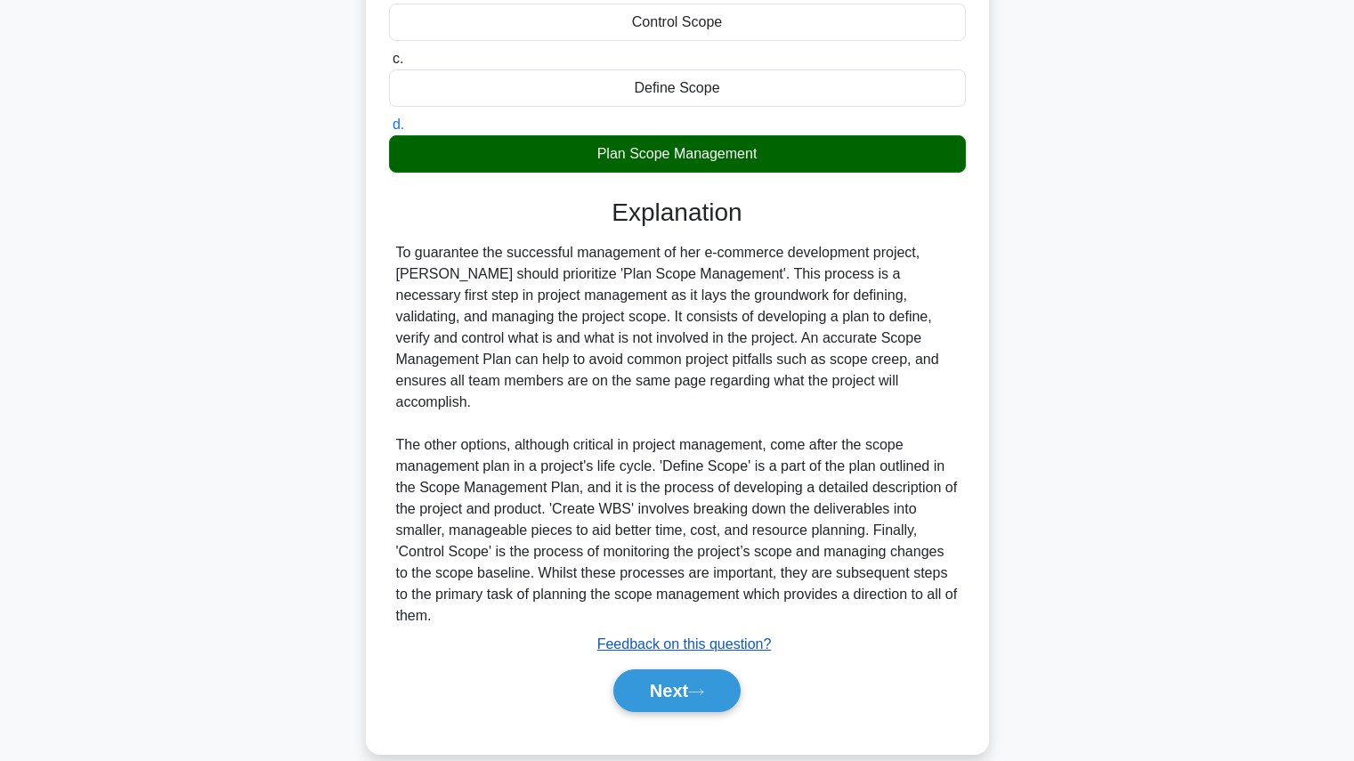
scroll to position [295, 0]
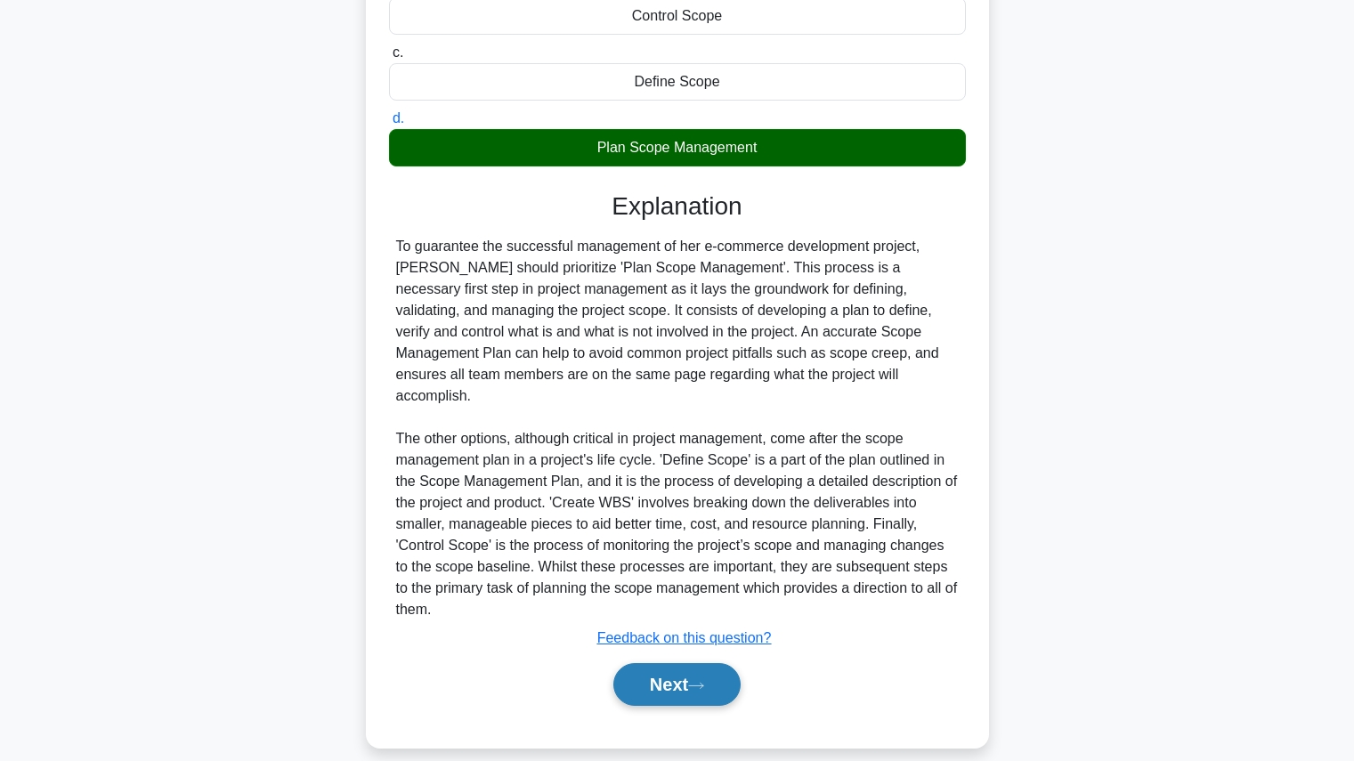
click at [706, 679] on button "Next" at bounding box center [676, 684] width 127 height 43
click at [718, 663] on button "Next" at bounding box center [676, 684] width 127 height 43
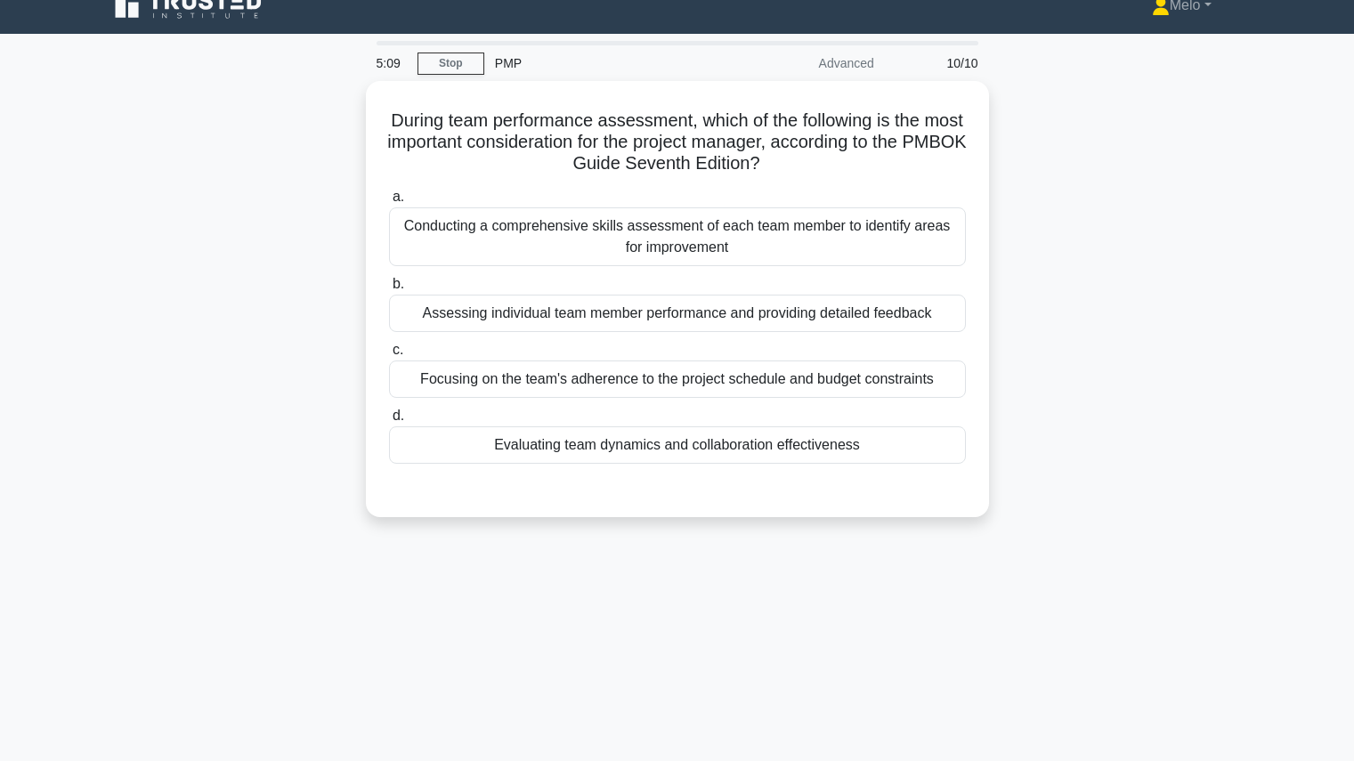
scroll to position [22, 0]
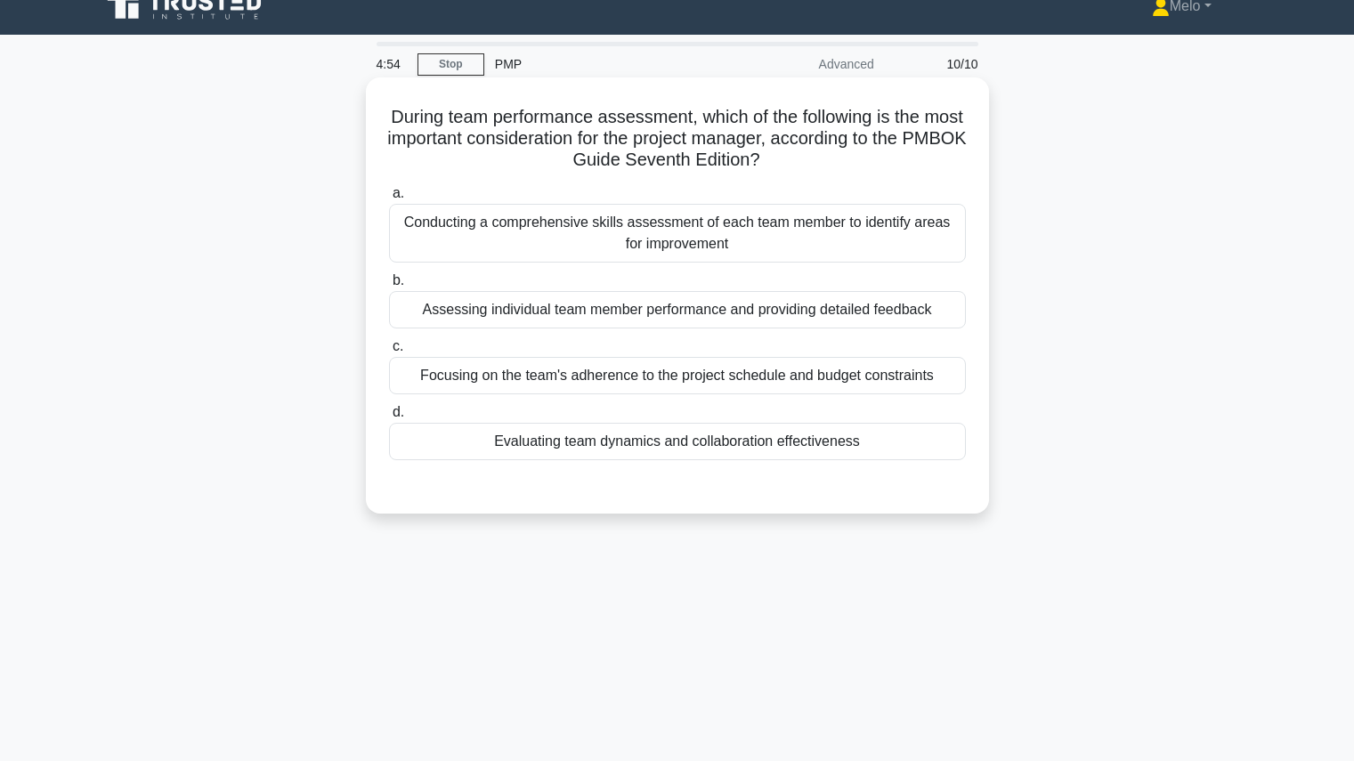
click at [909, 451] on div "Evaluating team dynamics and collaboration effectiveness" at bounding box center [677, 441] width 577 height 37
click at [389, 418] on input "d. Evaluating team dynamics and collaboration effectiveness" at bounding box center [389, 413] width 0 height 12
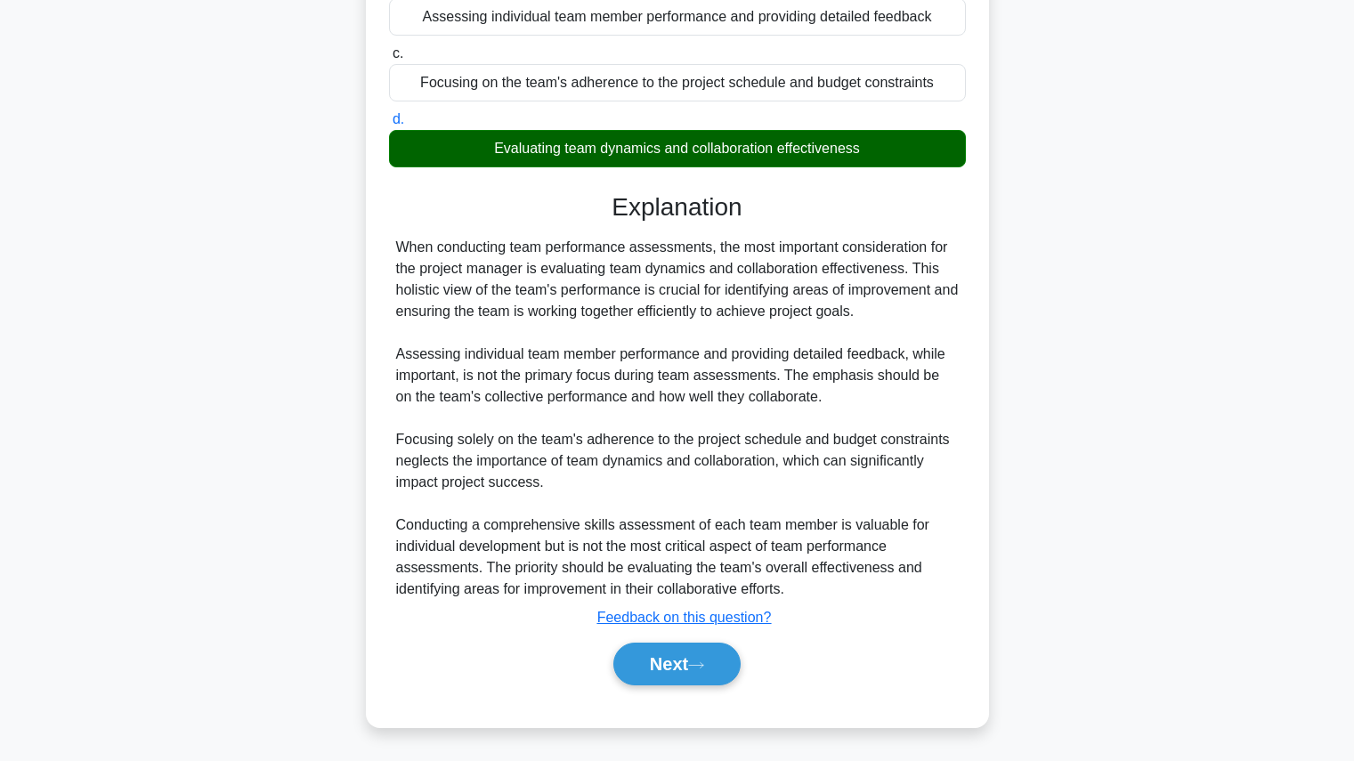
scroll to position [316, 0]
click at [726, 658] on button "Next" at bounding box center [676, 664] width 127 height 43
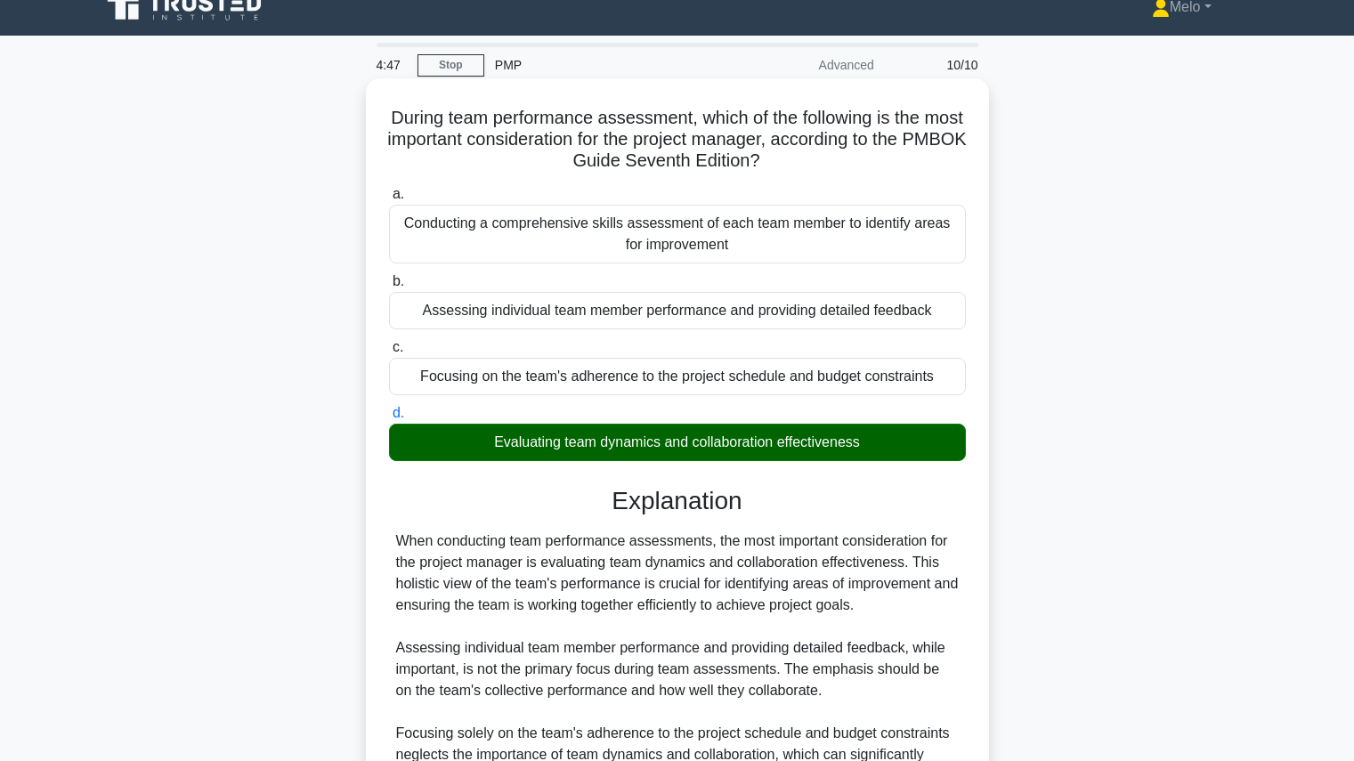
scroll to position [0, 0]
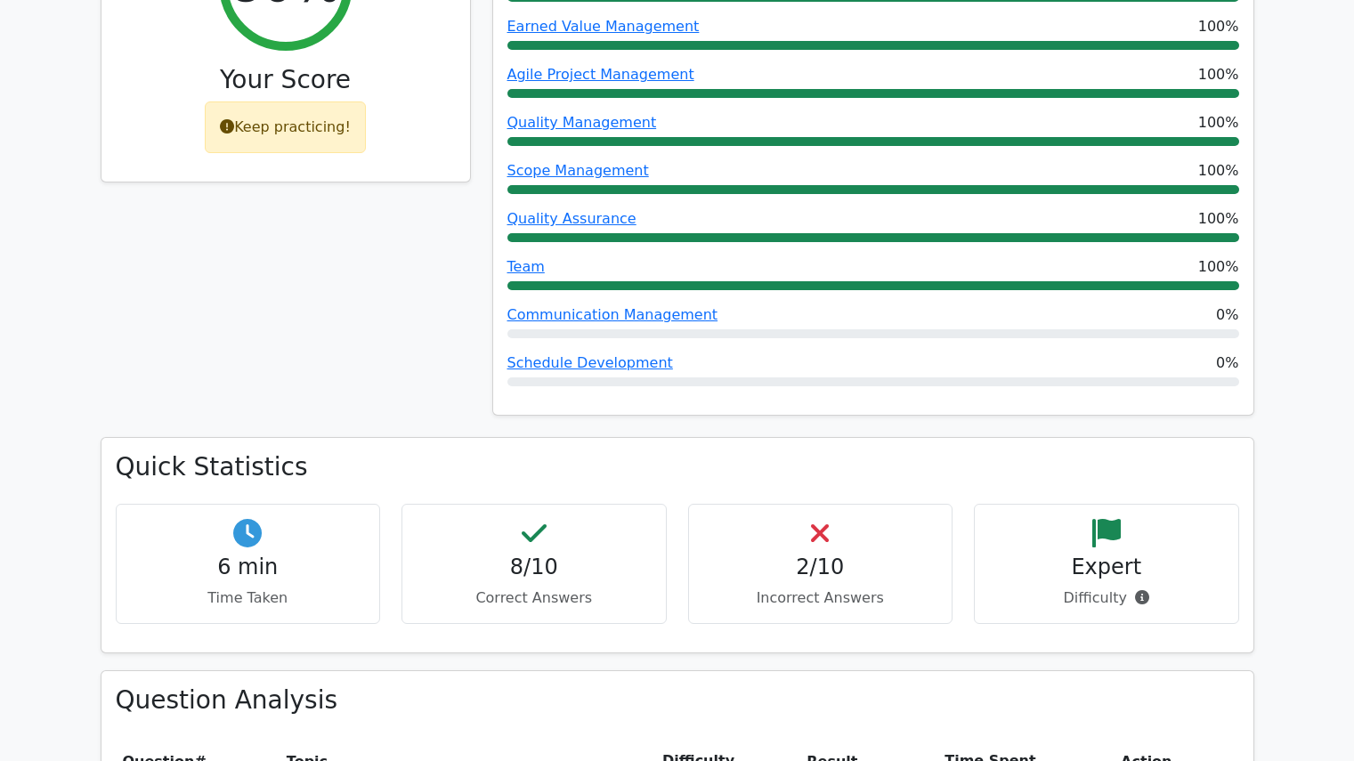
scroll to position [623, 0]
